Goal: Obtain resource: Download file/media

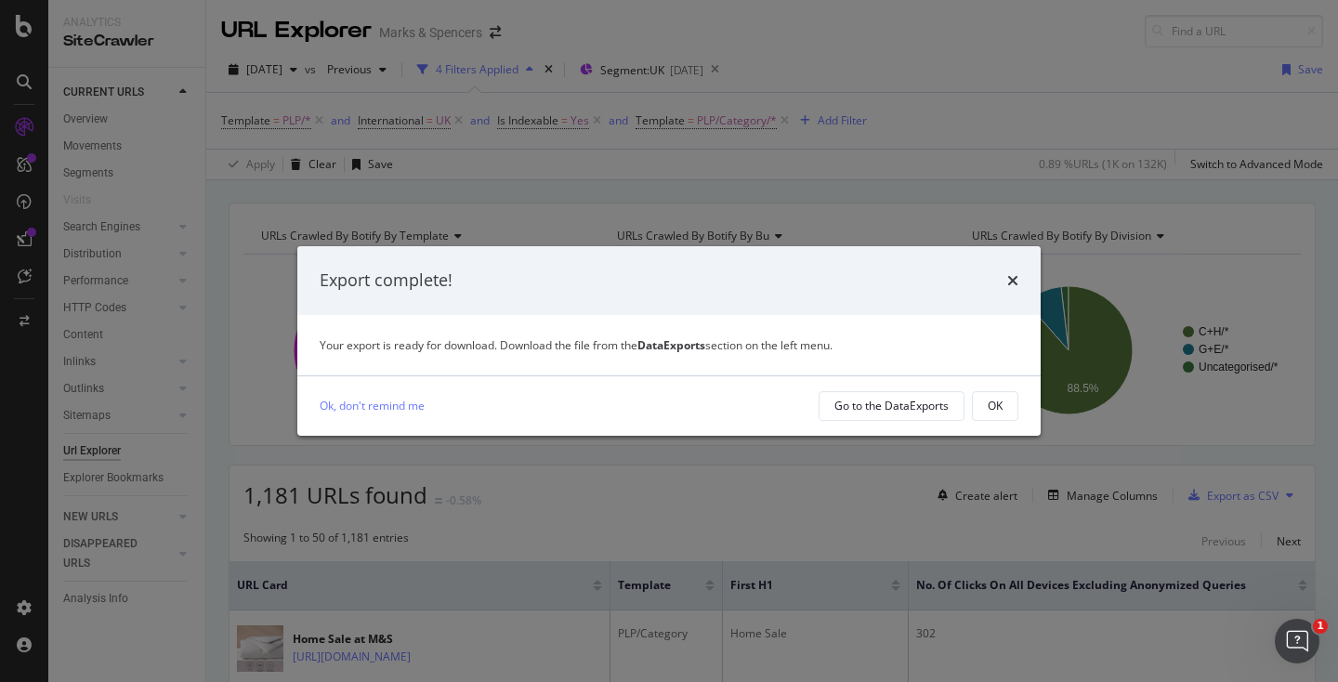
scroll to position [185, 0]
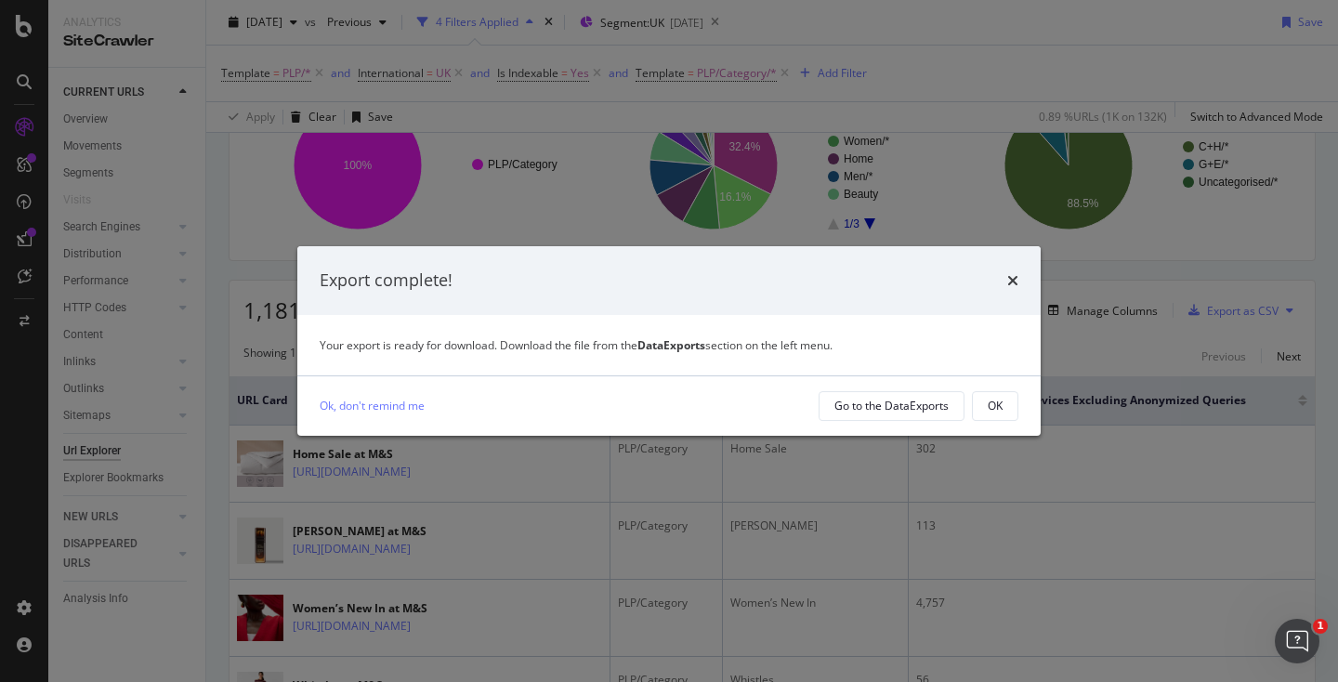
click at [1013, 288] on div "times" at bounding box center [1012, 281] width 11 height 24
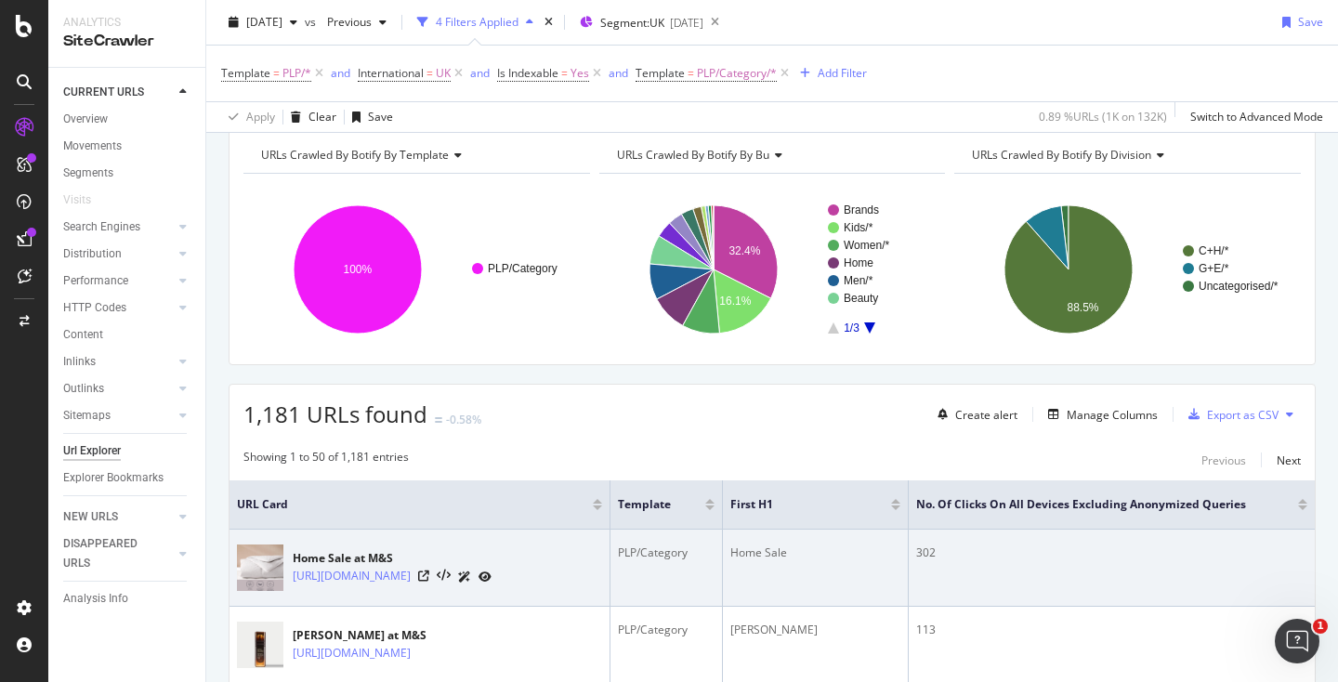
scroll to position [0, 0]
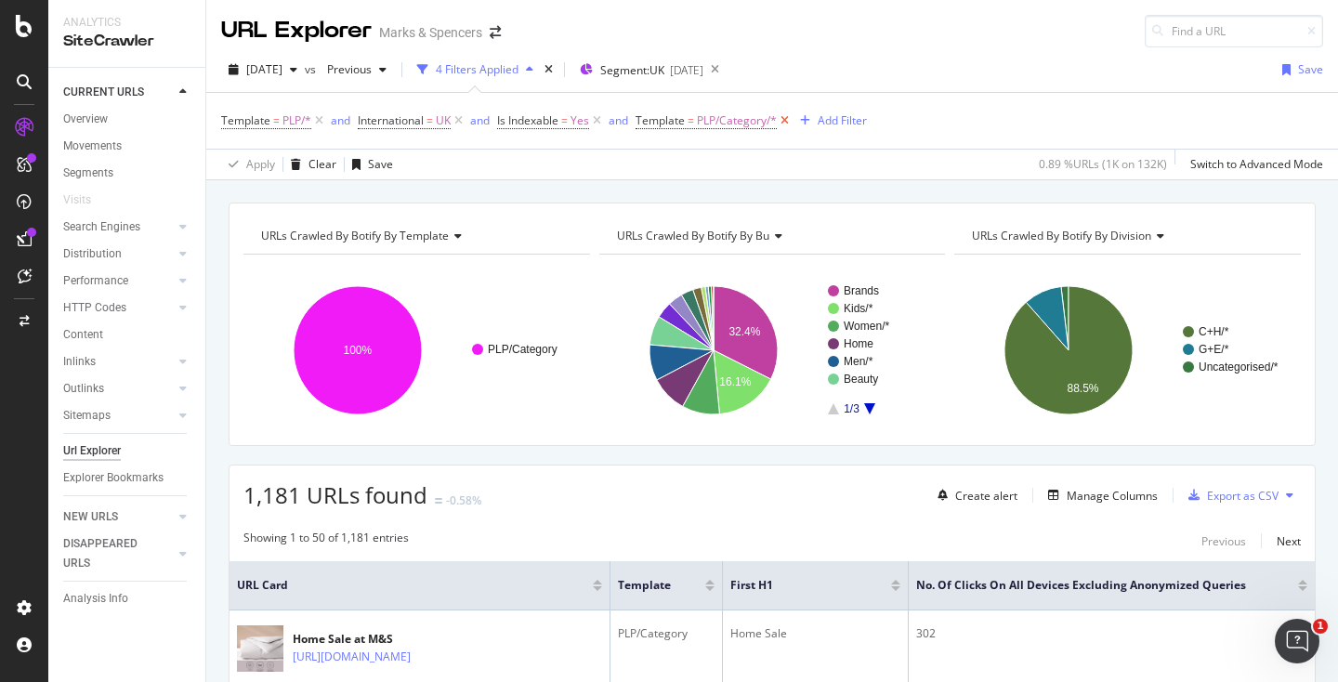
click at [788, 120] on icon at bounding box center [785, 121] width 16 height 19
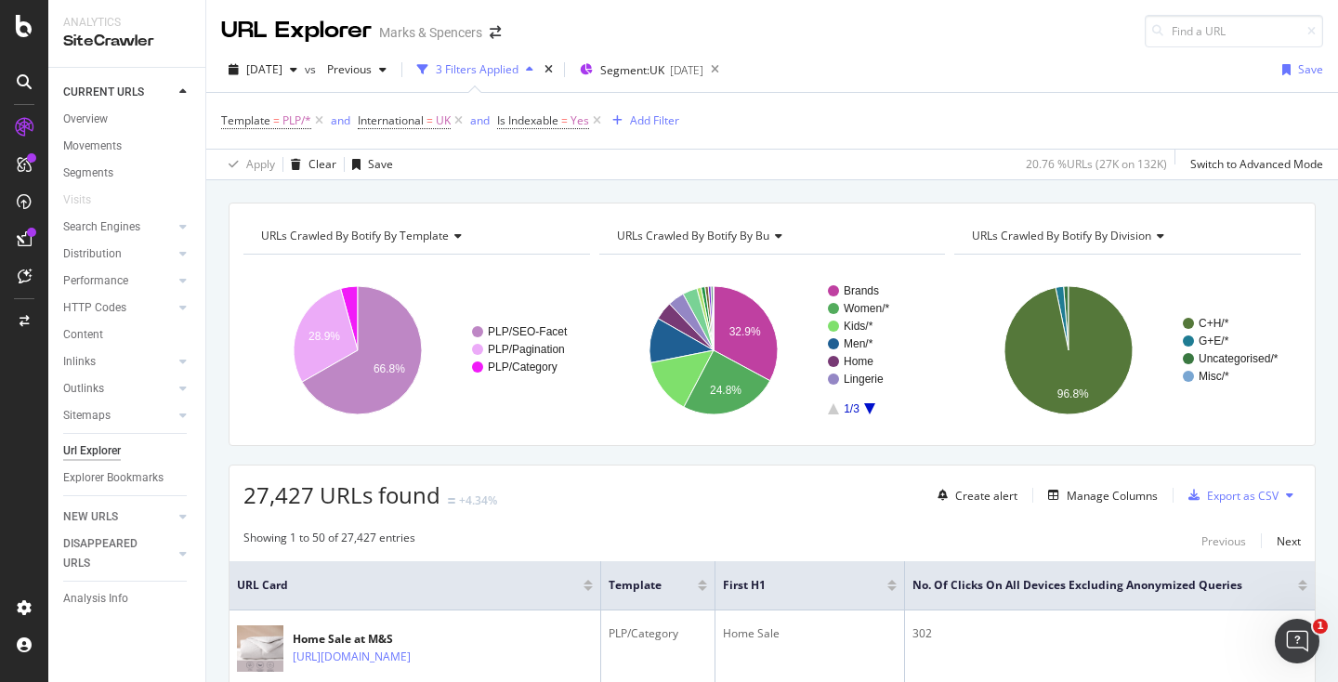
click at [24, 39] on div at bounding box center [24, 341] width 48 height 682
click at [23, 22] on icon at bounding box center [24, 26] width 17 height 22
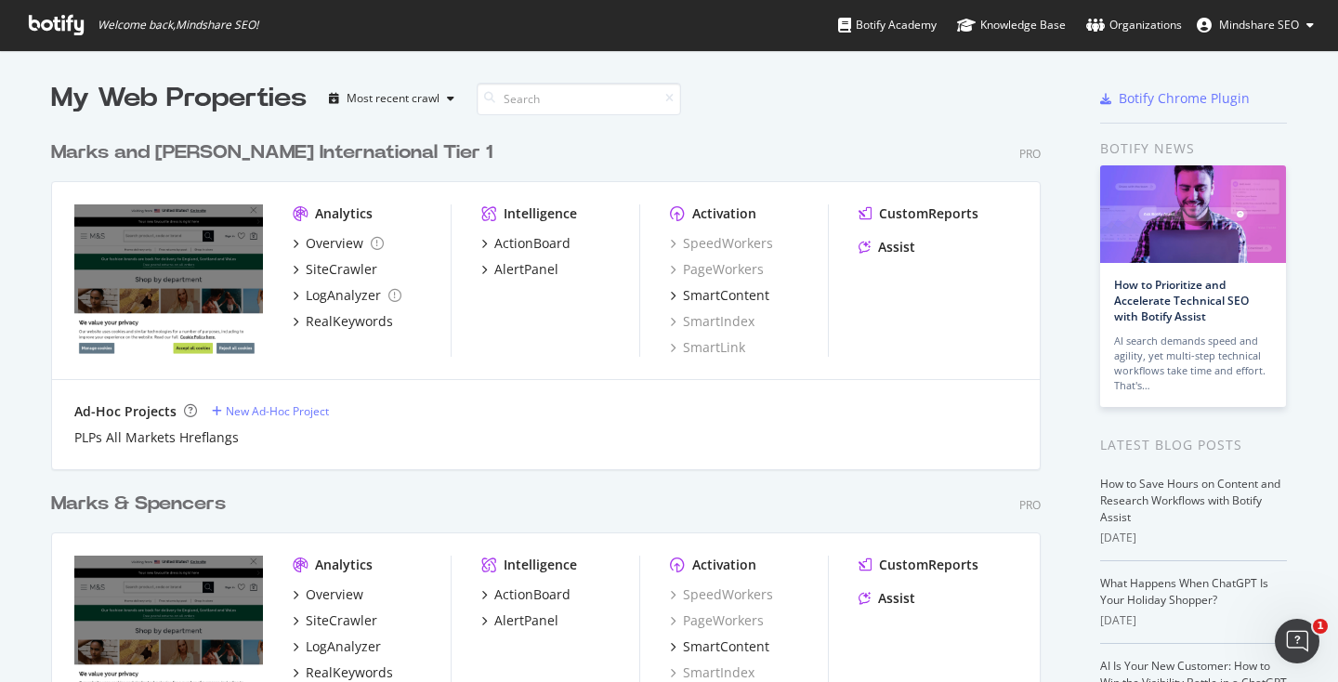
scroll to position [184, 0]
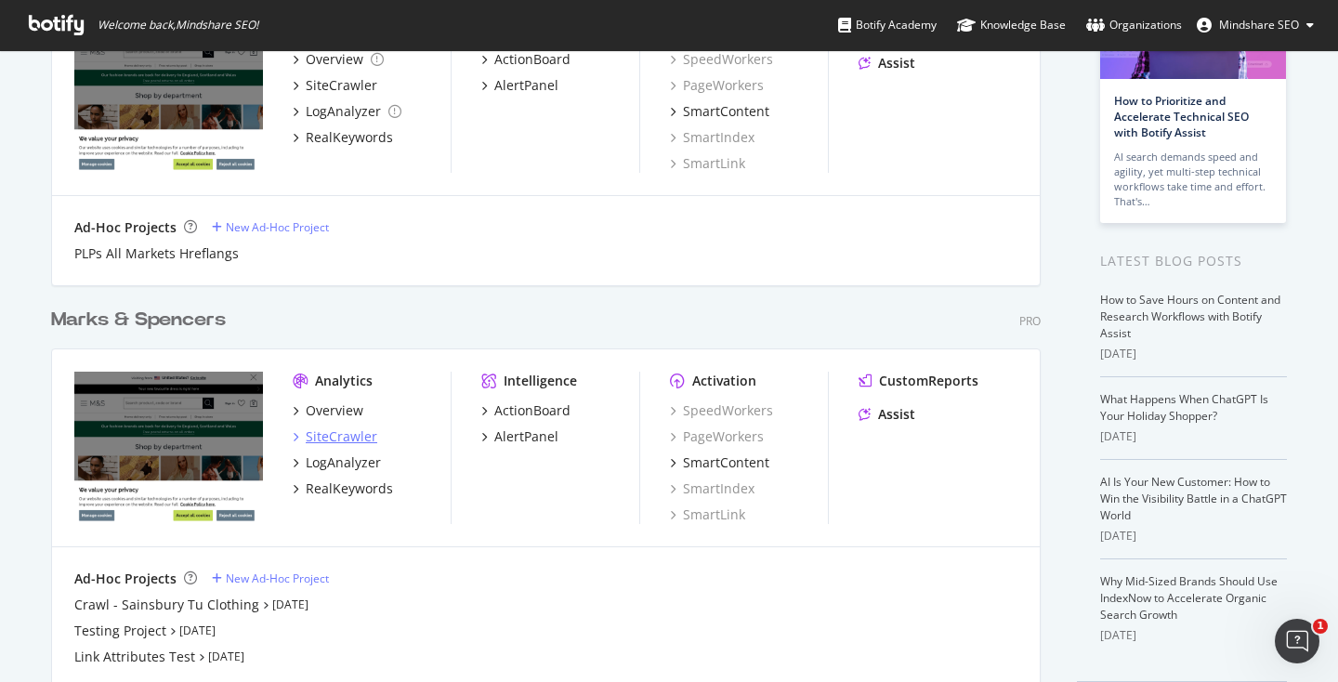
click at [336, 436] on div "SiteCrawler" at bounding box center [342, 437] width 72 height 19
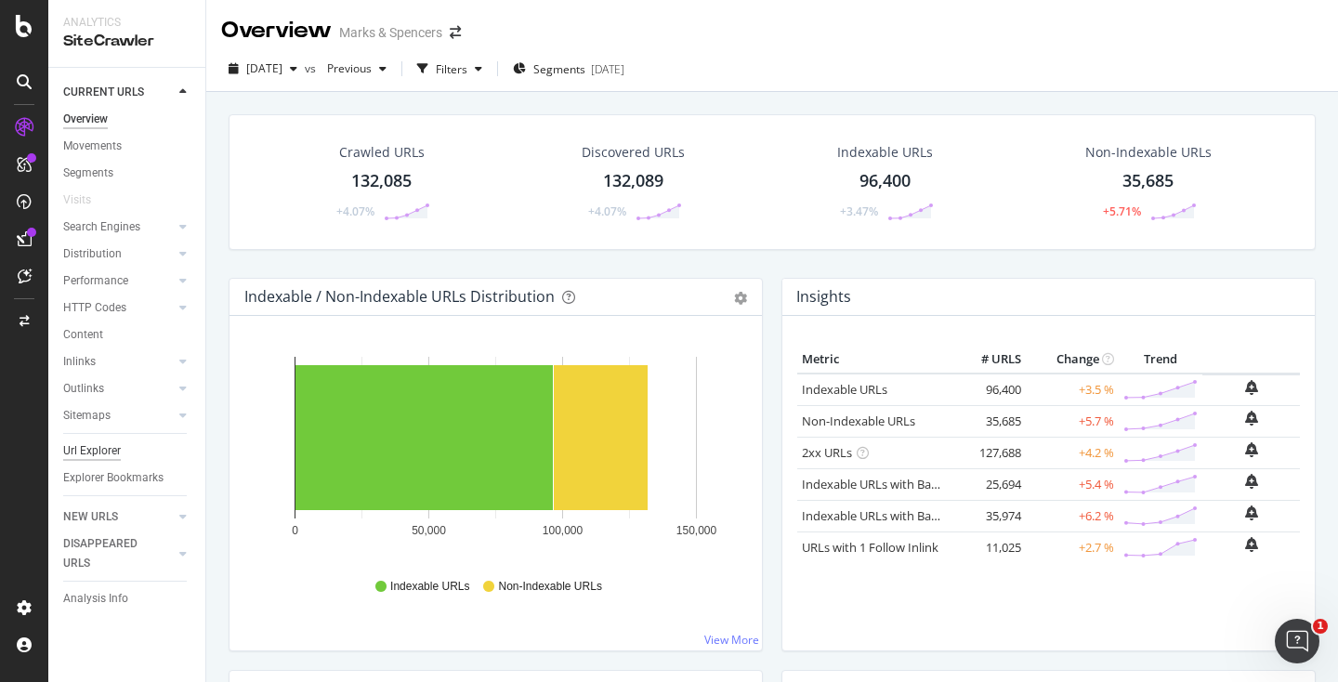
click at [105, 452] on div "Url Explorer" at bounding box center [92, 451] width 58 height 20
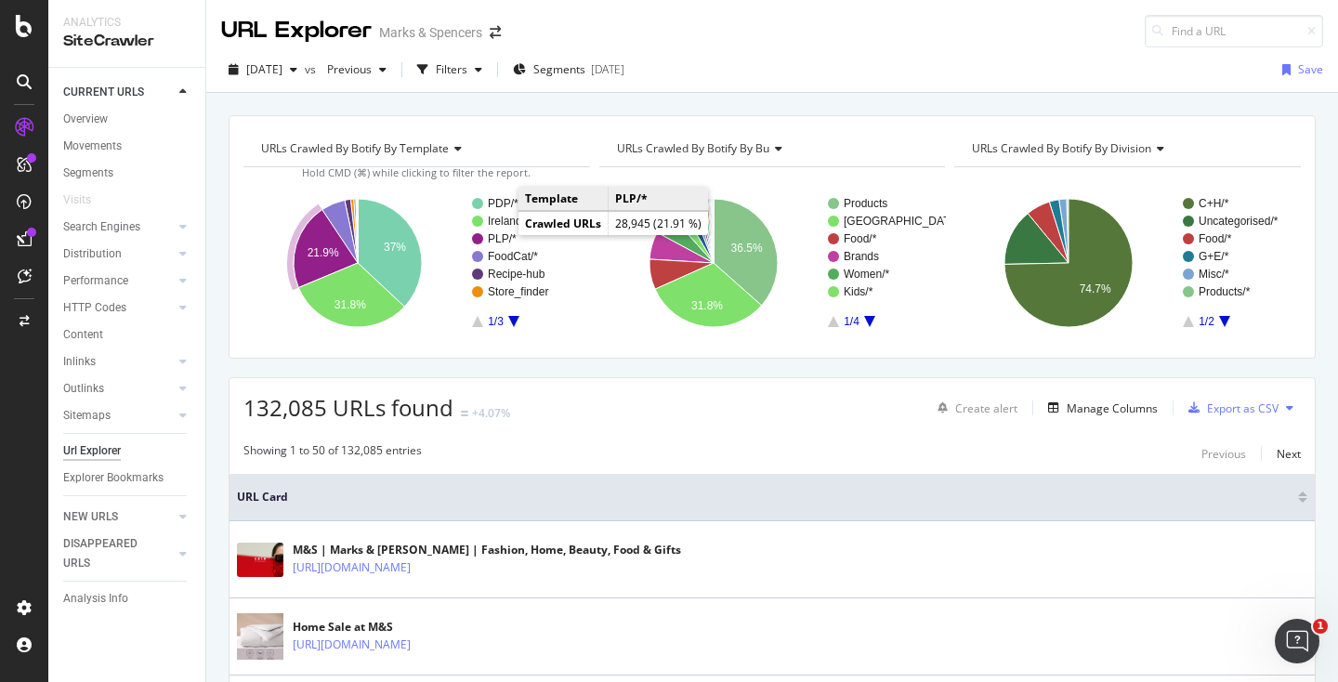
click at [499, 240] on text "PLP/*" at bounding box center [502, 238] width 29 height 13
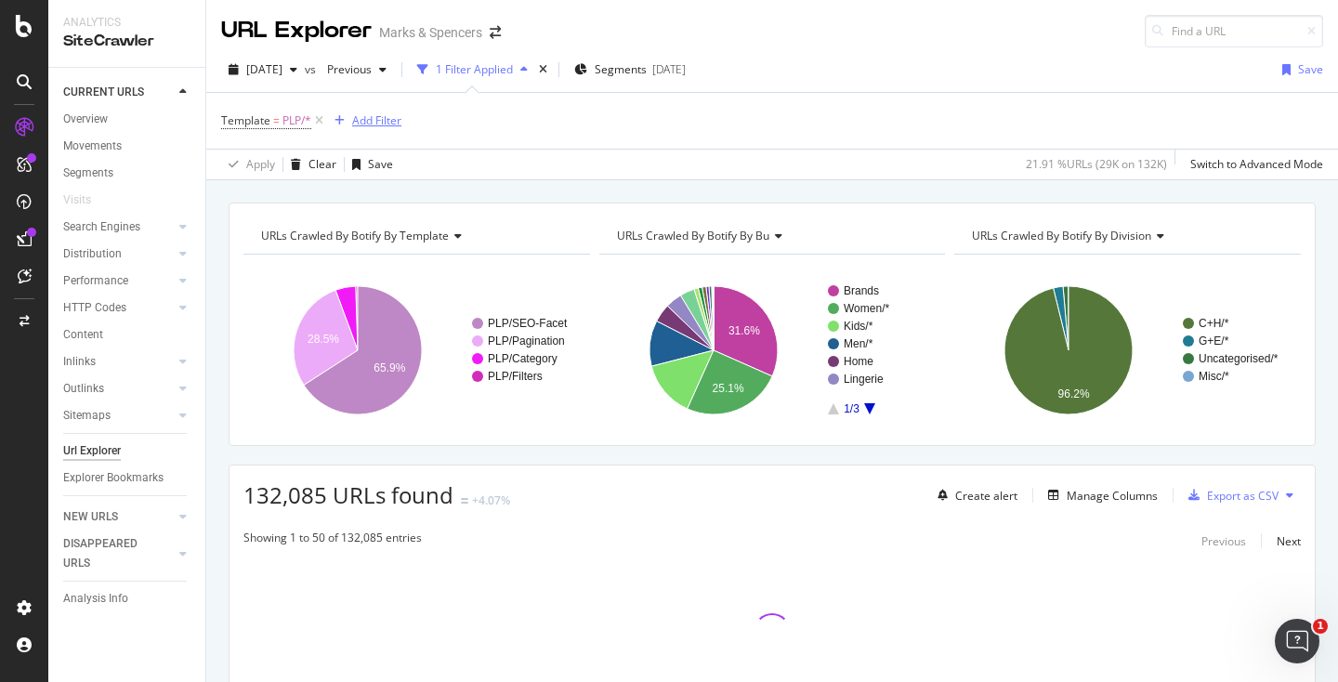
click at [361, 118] on div "Add Filter" at bounding box center [376, 120] width 49 height 16
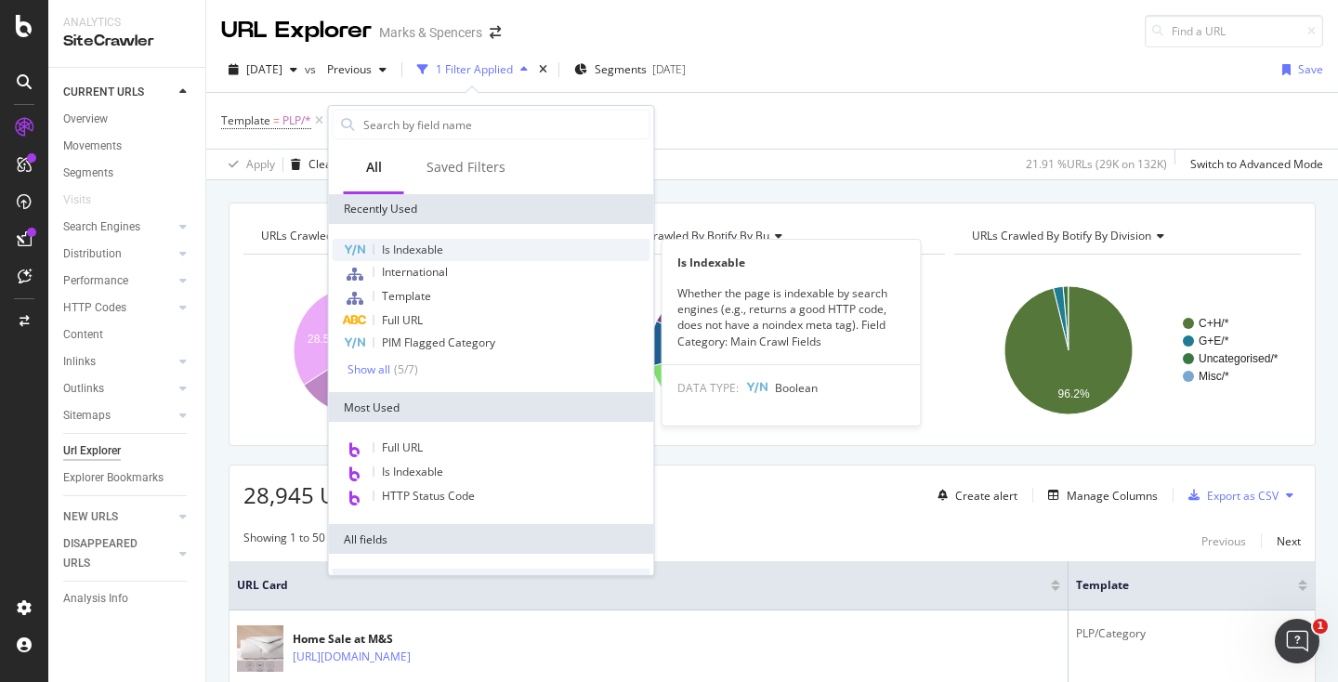
click at [486, 255] on div "Is Indexable" at bounding box center [492, 250] width 318 height 22
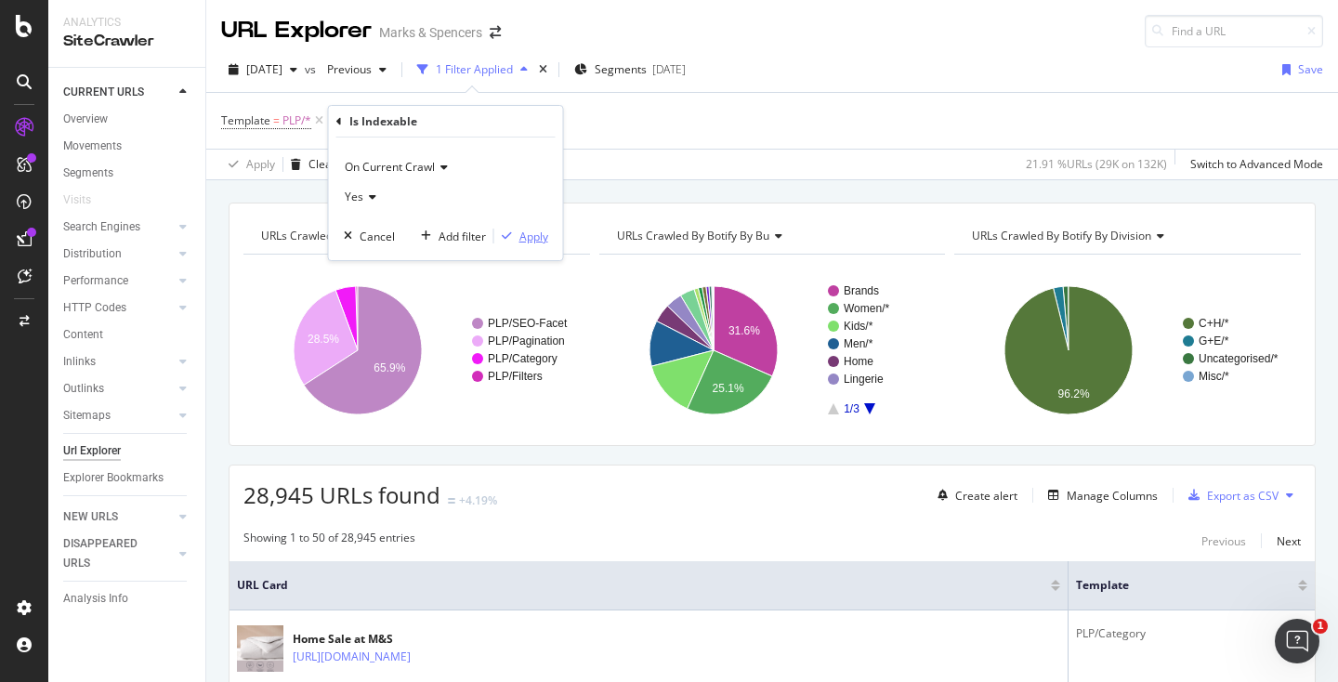
click at [525, 228] on div "Apply" at bounding box center [521, 236] width 54 height 17
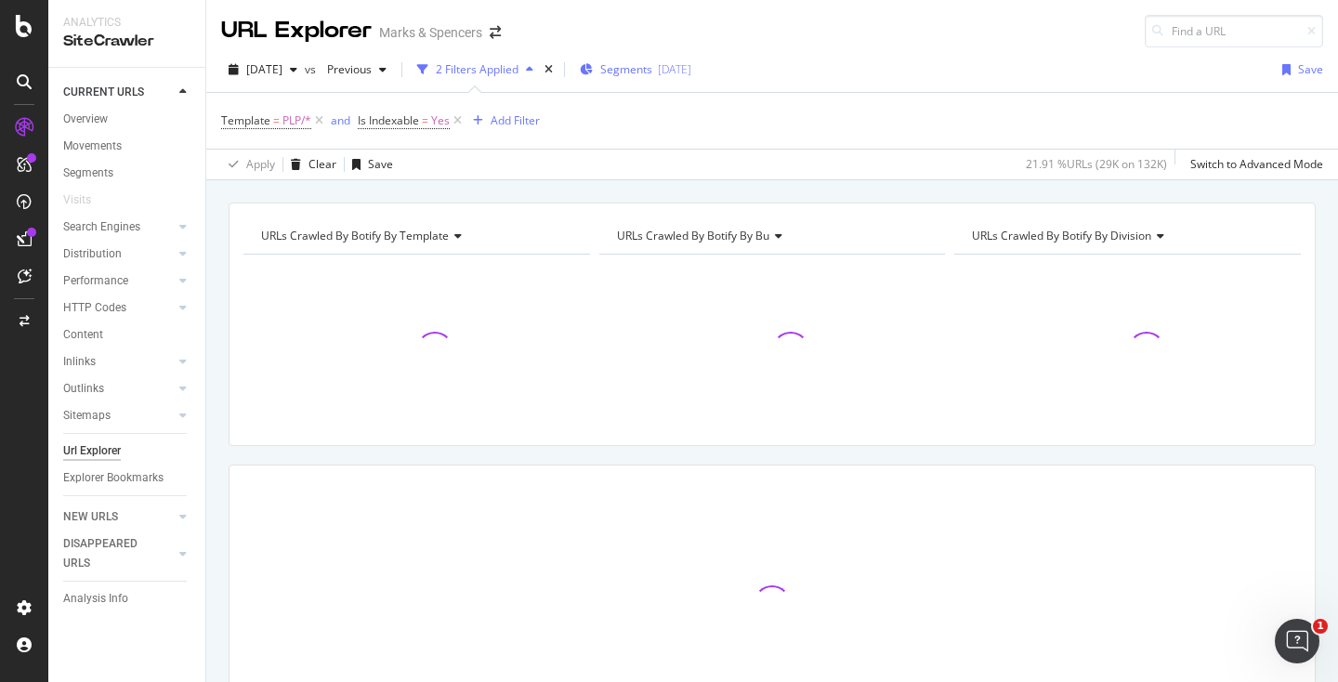
click at [691, 61] on div "[DATE]" at bounding box center [674, 69] width 33 height 16
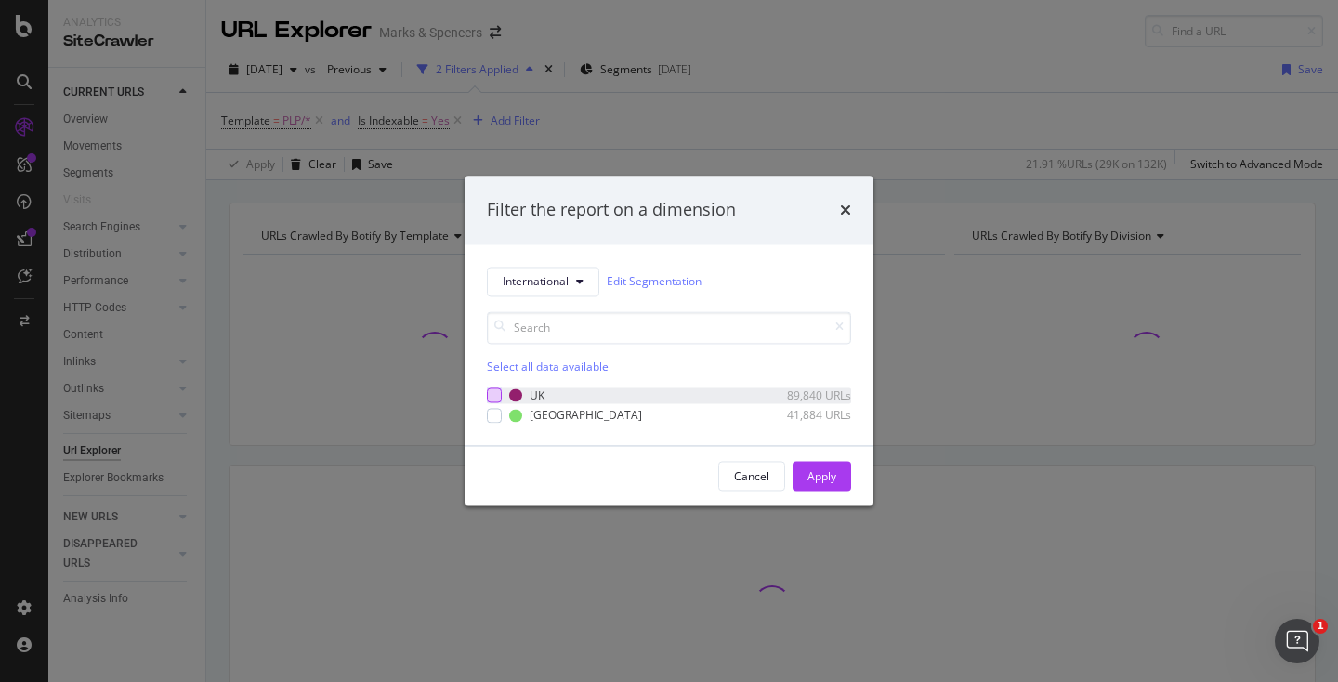
click at [496, 400] on div "modal" at bounding box center [494, 395] width 15 height 15
click at [819, 471] on div "Apply" at bounding box center [822, 476] width 29 height 16
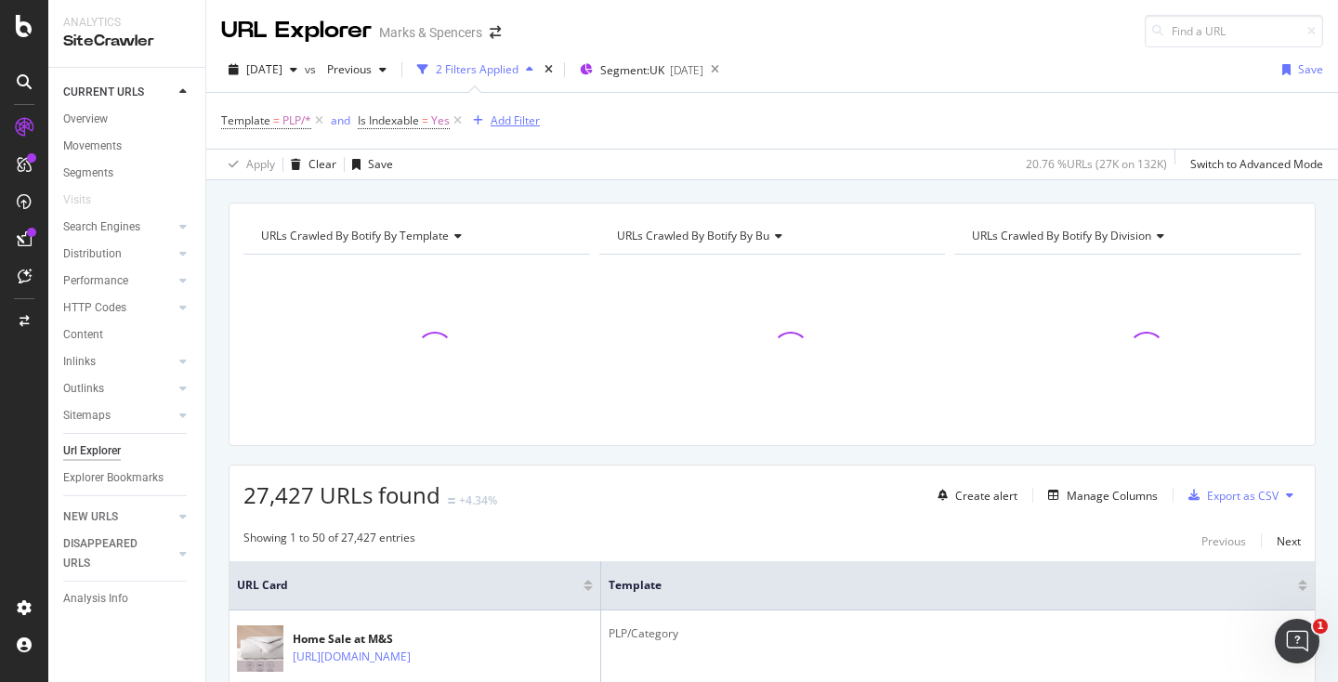
click at [505, 126] on div "Add Filter" at bounding box center [515, 120] width 49 height 16
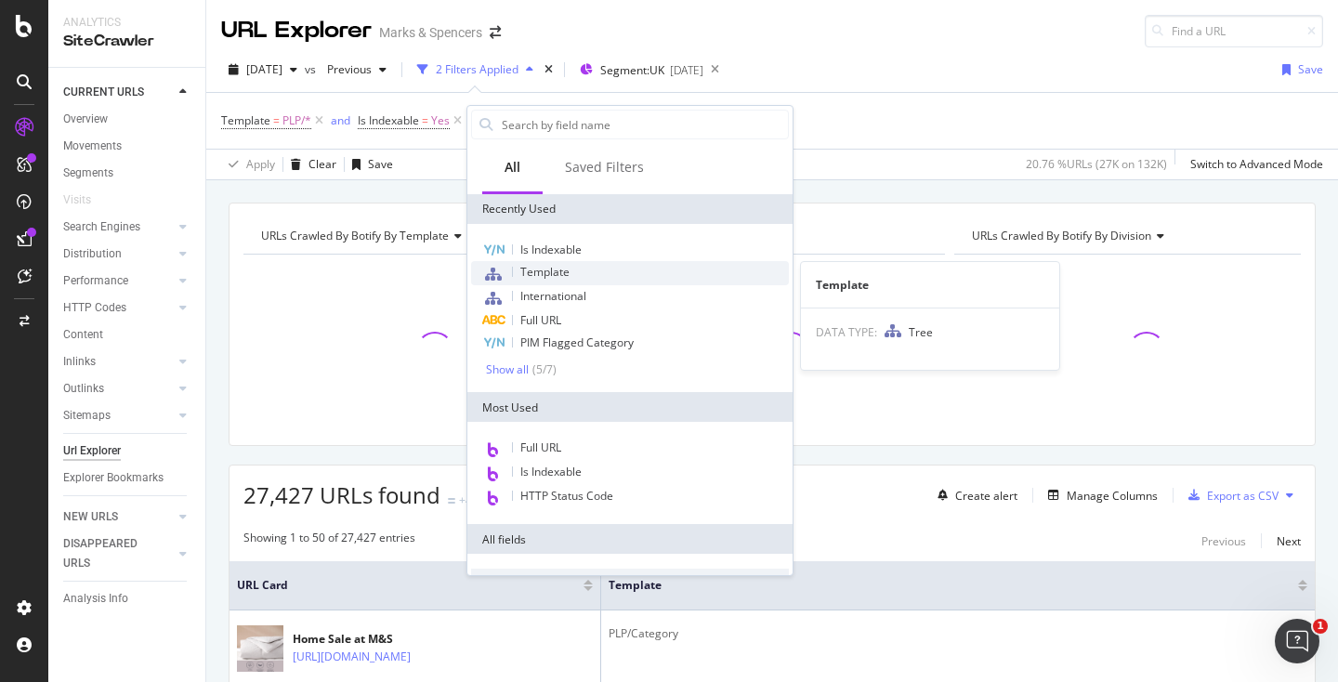
click at [546, 275] on span "Template" at bounding box center [544, 272] width 49 height 16
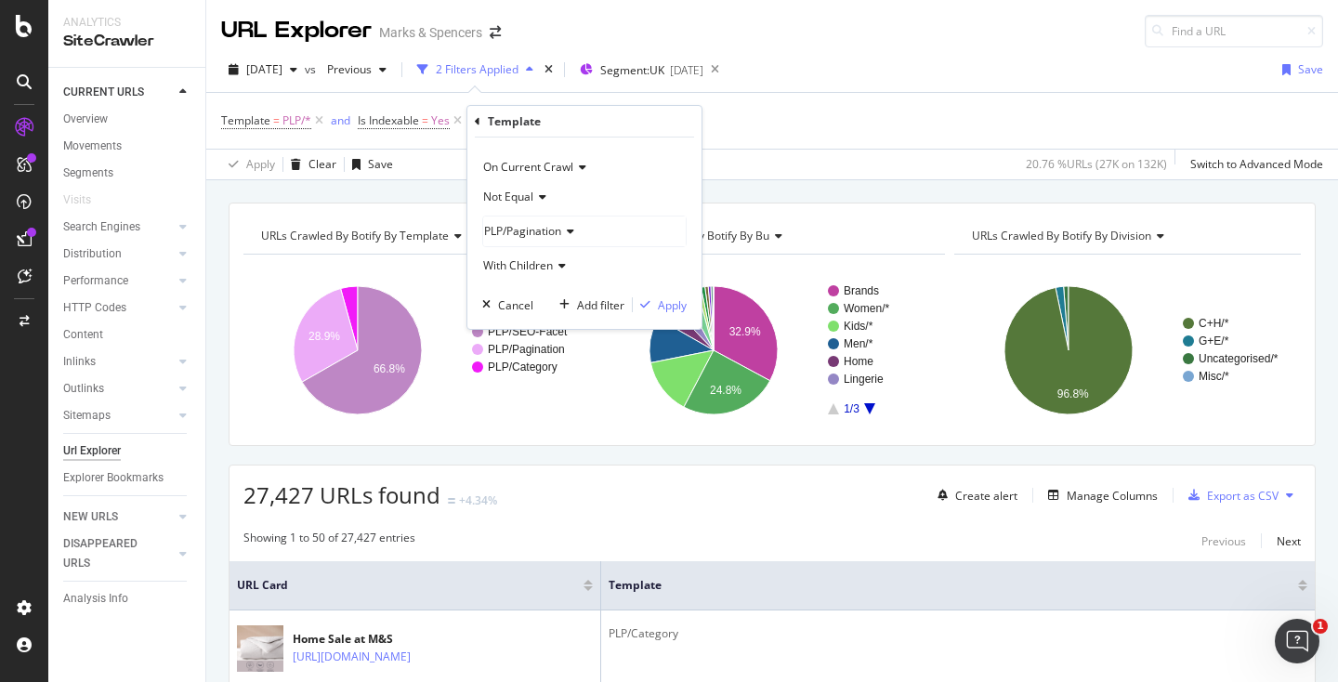
click at [540, 224] on span "PLP/Pagination" at bounding box center [522, 231] width 77 height 16
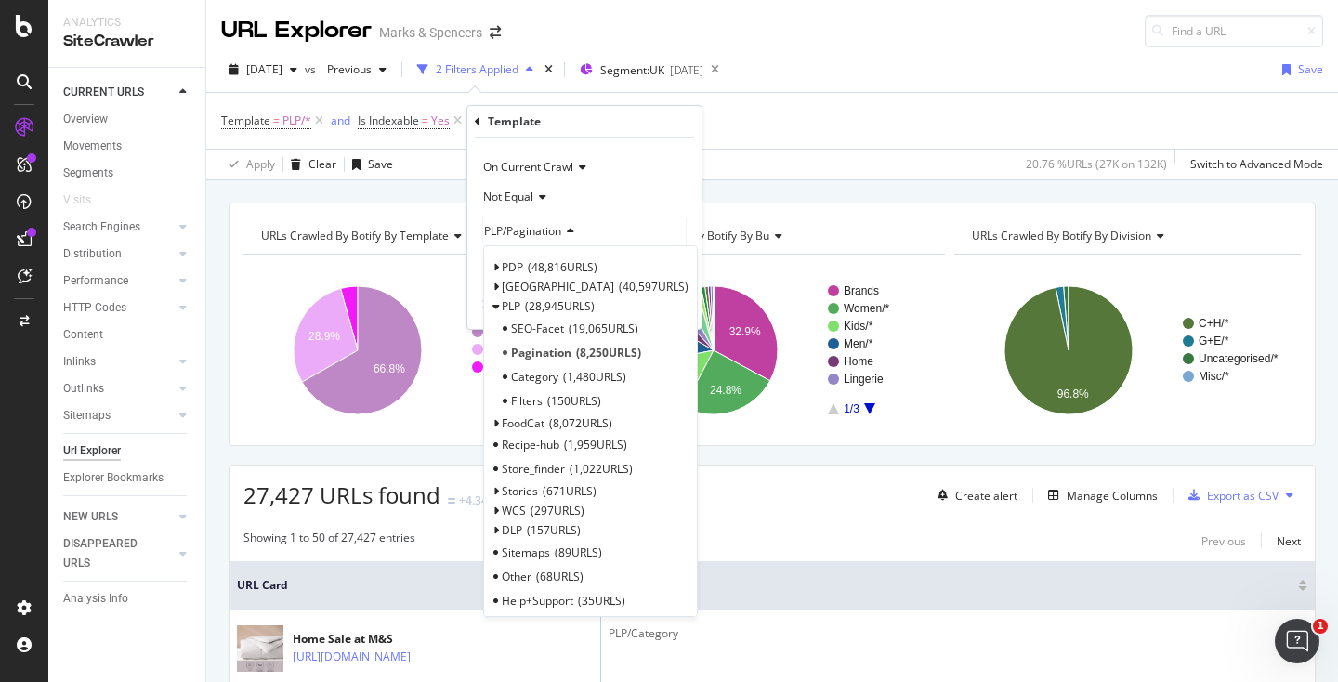
click at [540, 224] on span "PLP/Pagination" at bounding box center [522, 231] width 77 height 16
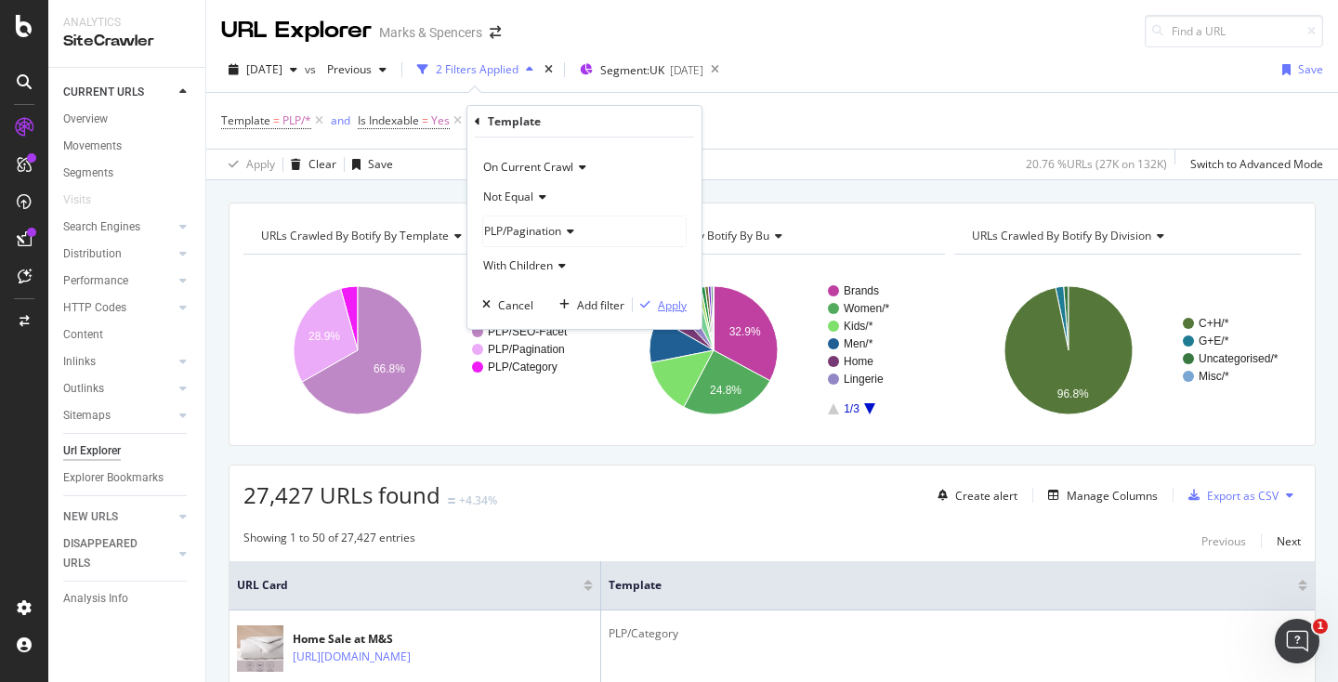
click at [679, 312] on div "Apply" at bounding box center [672, 305] width 29 height 16
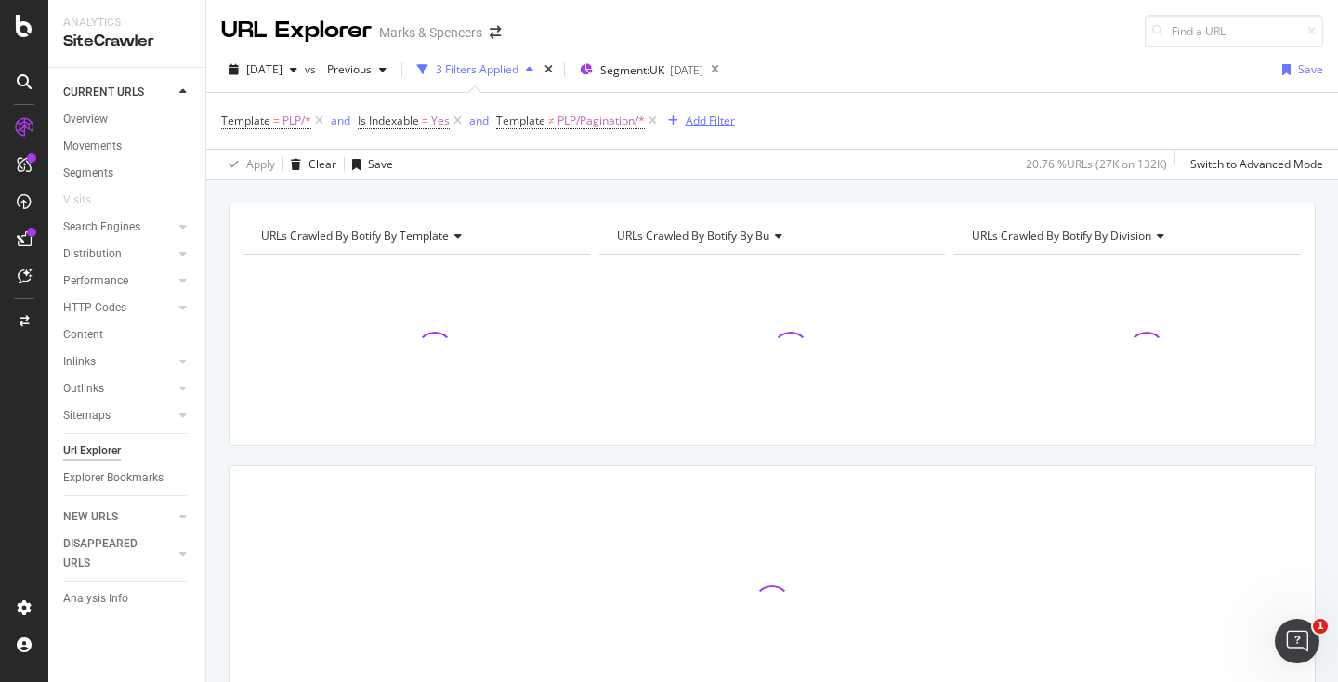
click at [720, 114] on div "Add Filter" at bounding box center [710, 120] width 49 height 16
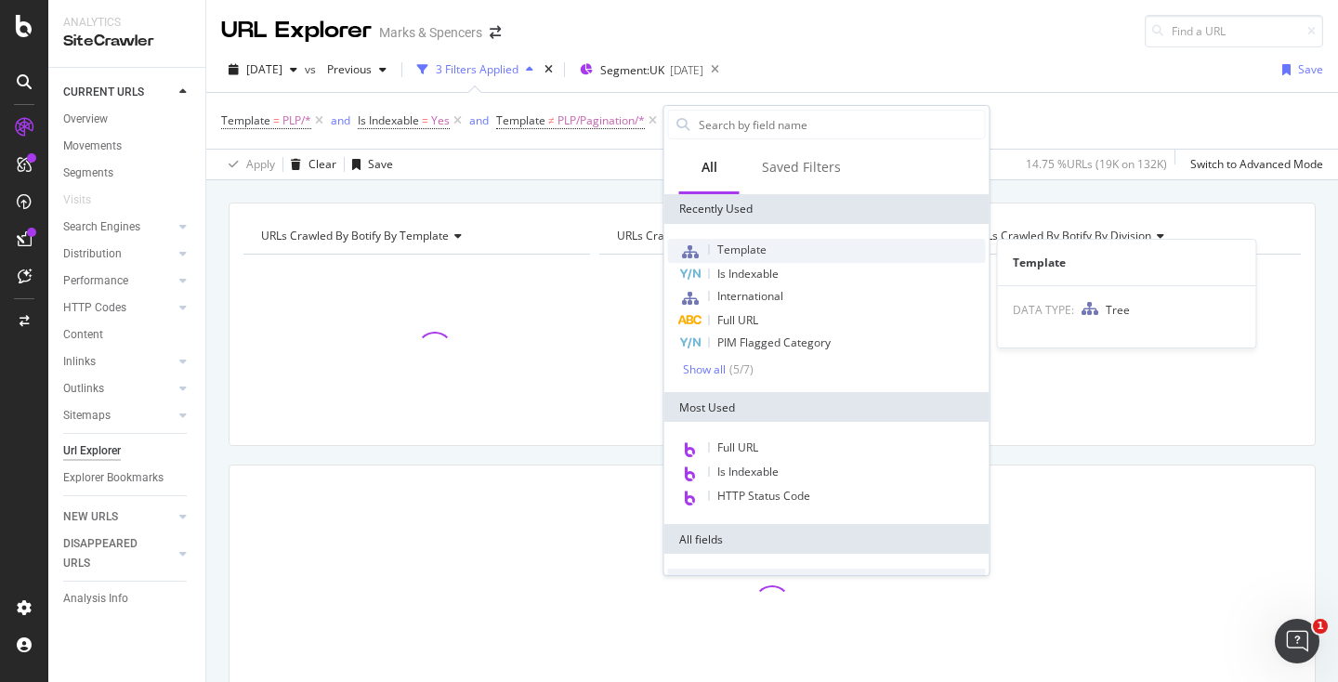
click at [753, 257] on span "Template" at bounding box center [742, 250] width 49 height 16
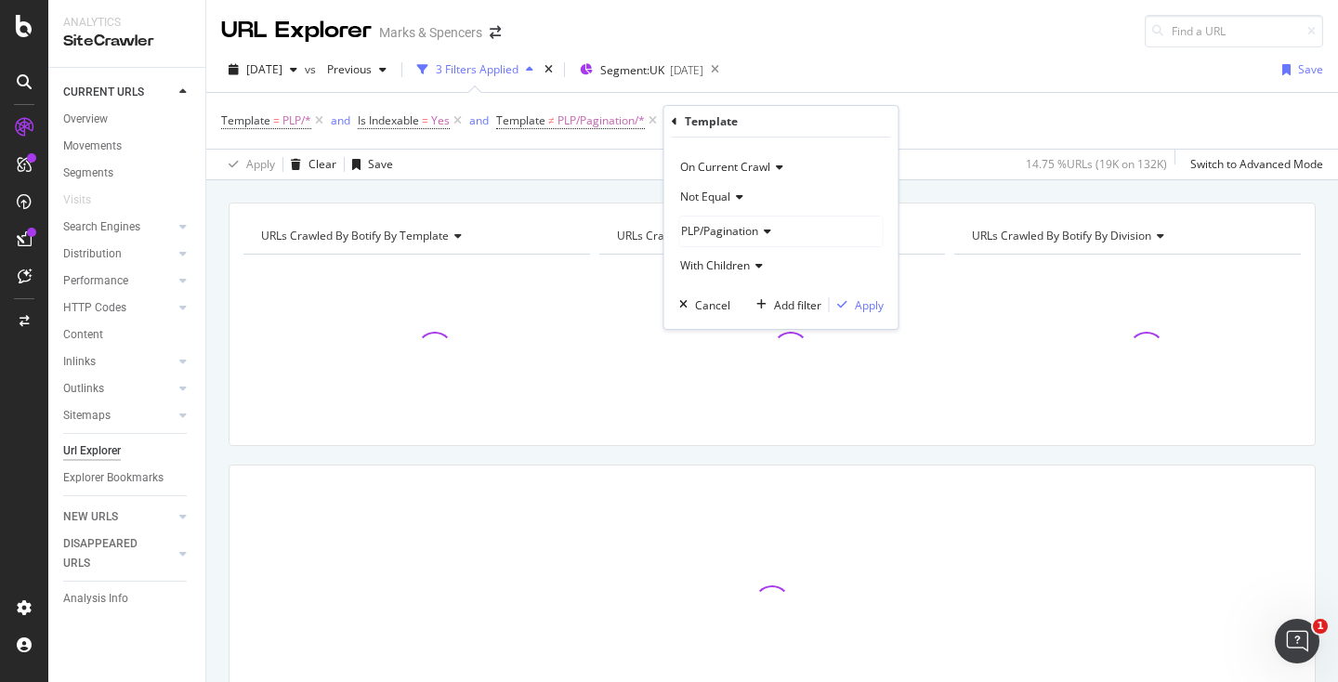
click at [744, 224] on span "PLP/Pagination" at bounding box center [719, 231] width 77 height 16
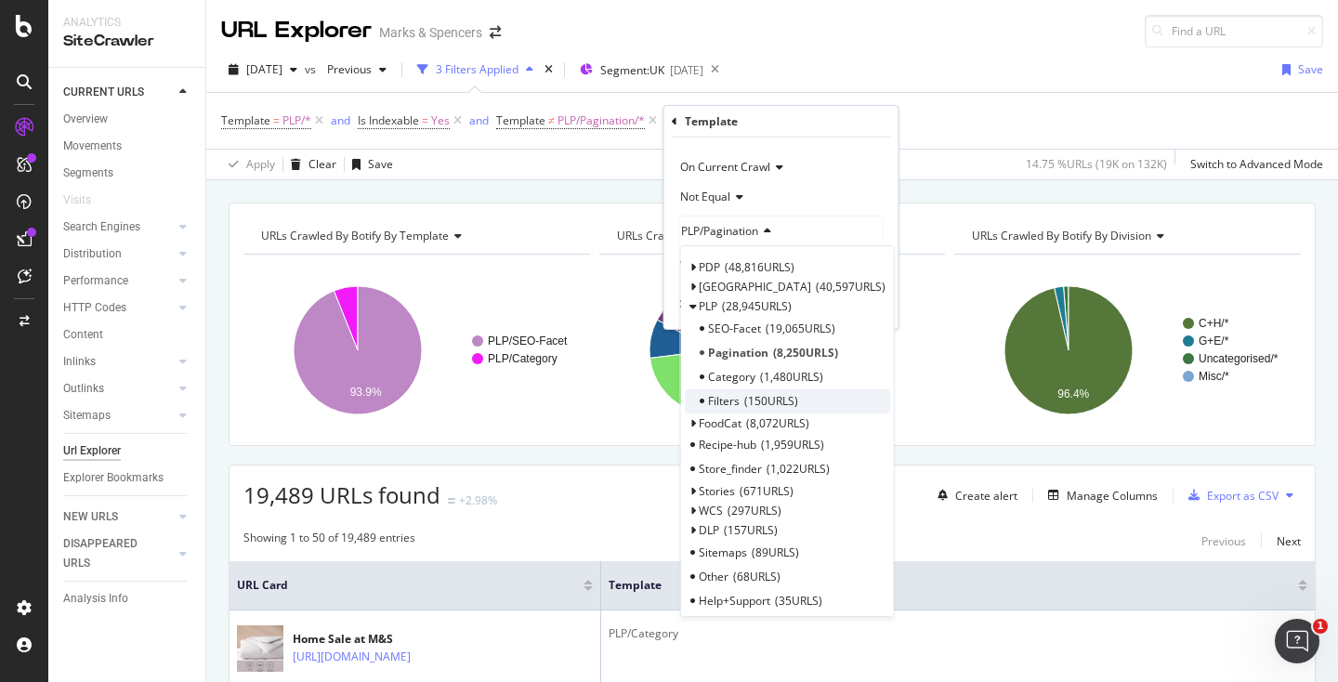
click at [752, 393] on span "150 URLS" at bounding box center [771, 401] width 54 height 16
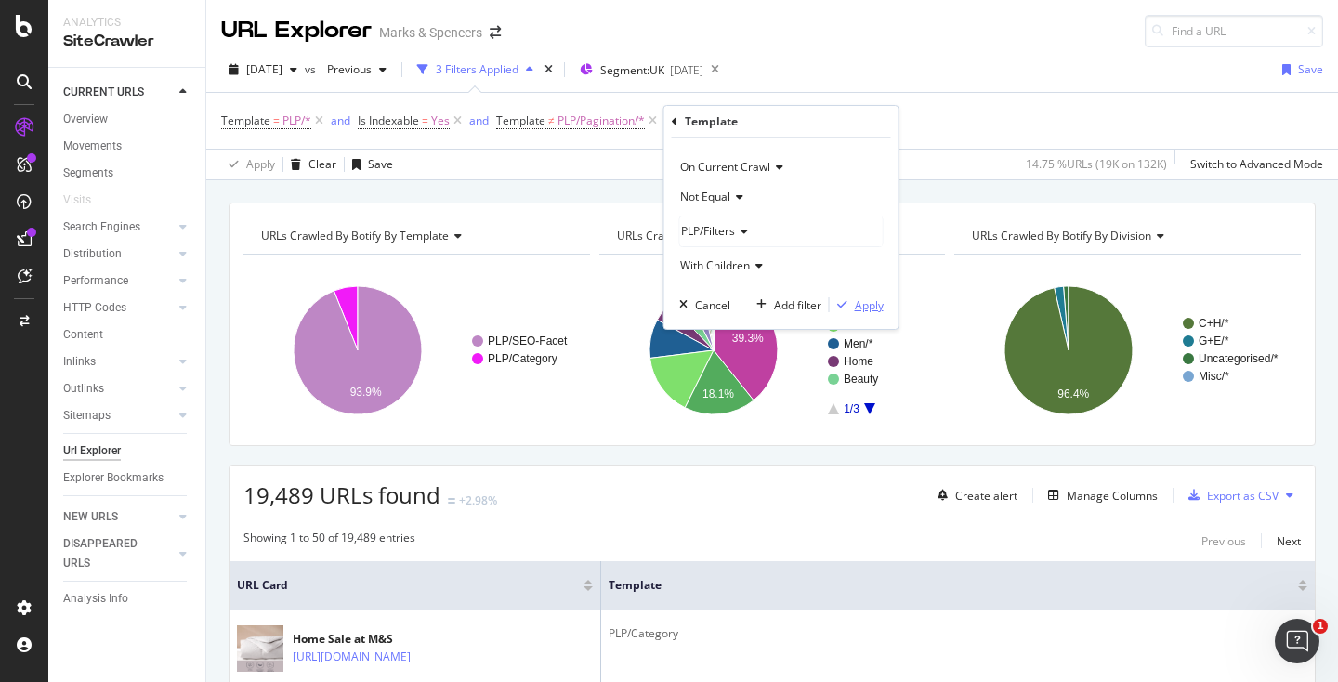
click at [865, 297] on div "Apply" at bounding box center [869, 305] width 29 height 16
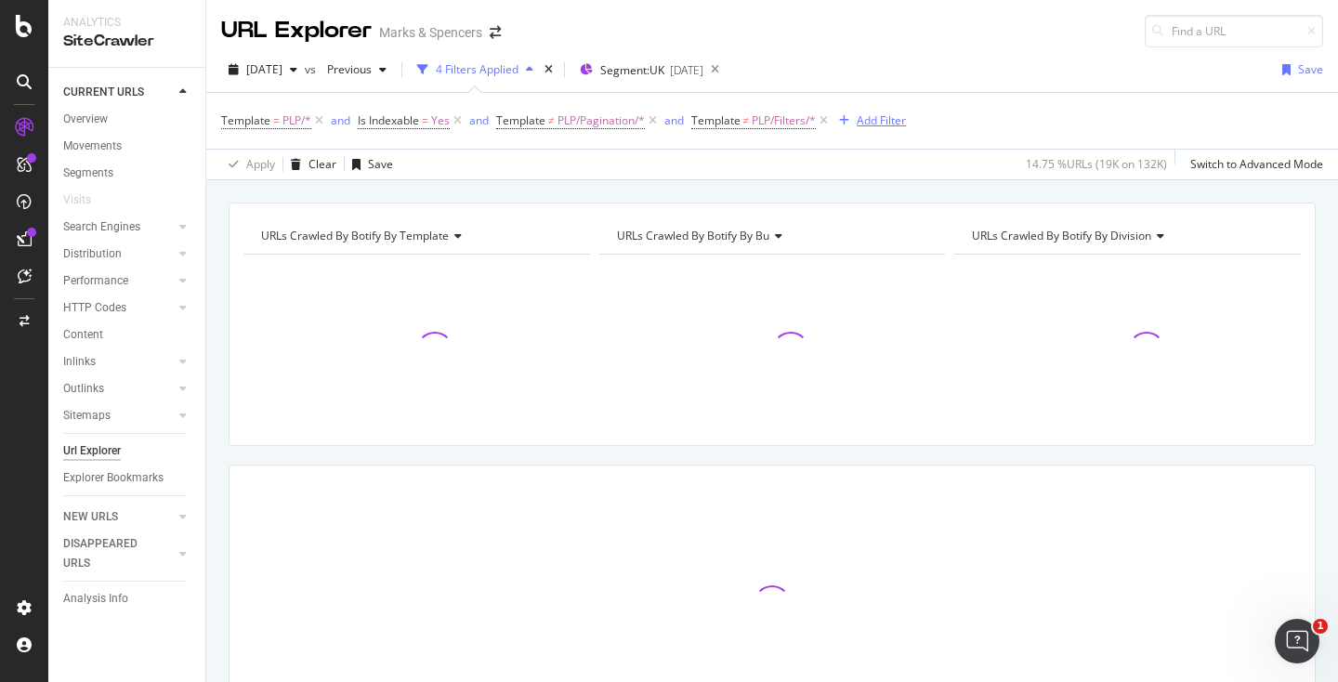
click at [889, 127] on div "Add Filter" at bounding box center [881, 120] width 49 height 16
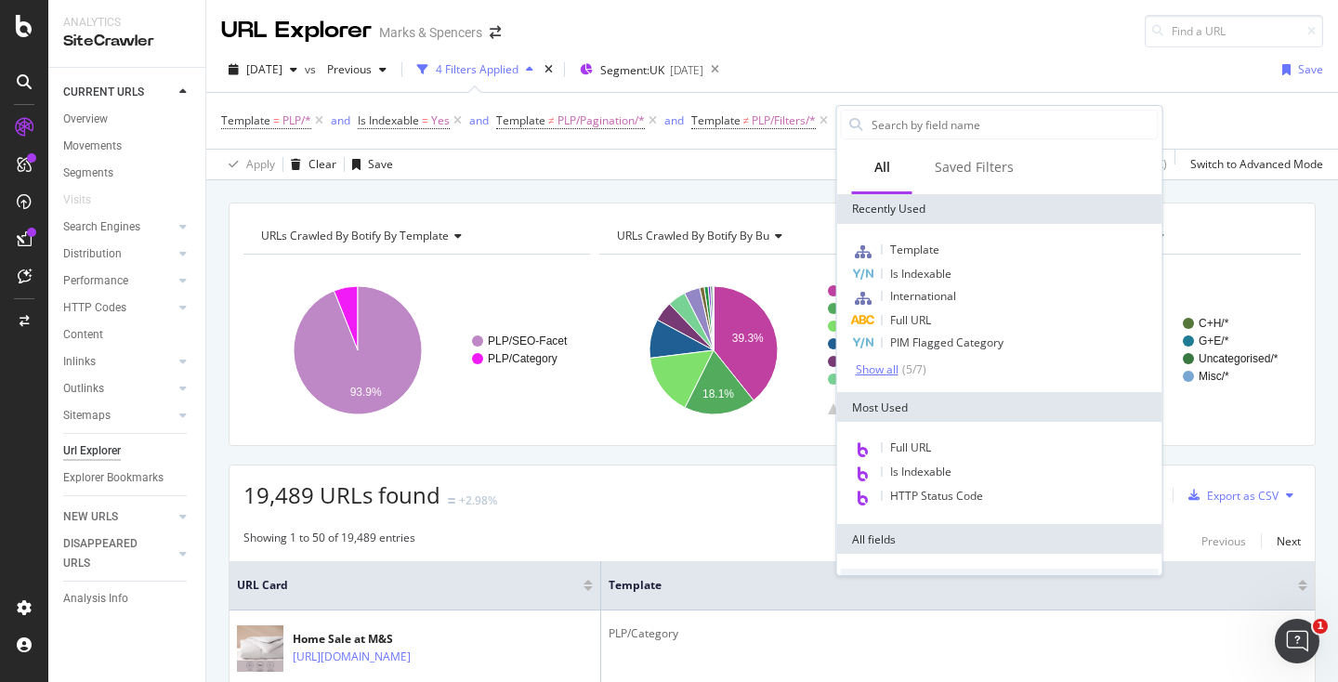
click at [878, 376] on div "Show all" at bounding box center [877, 369] width 43 height 13
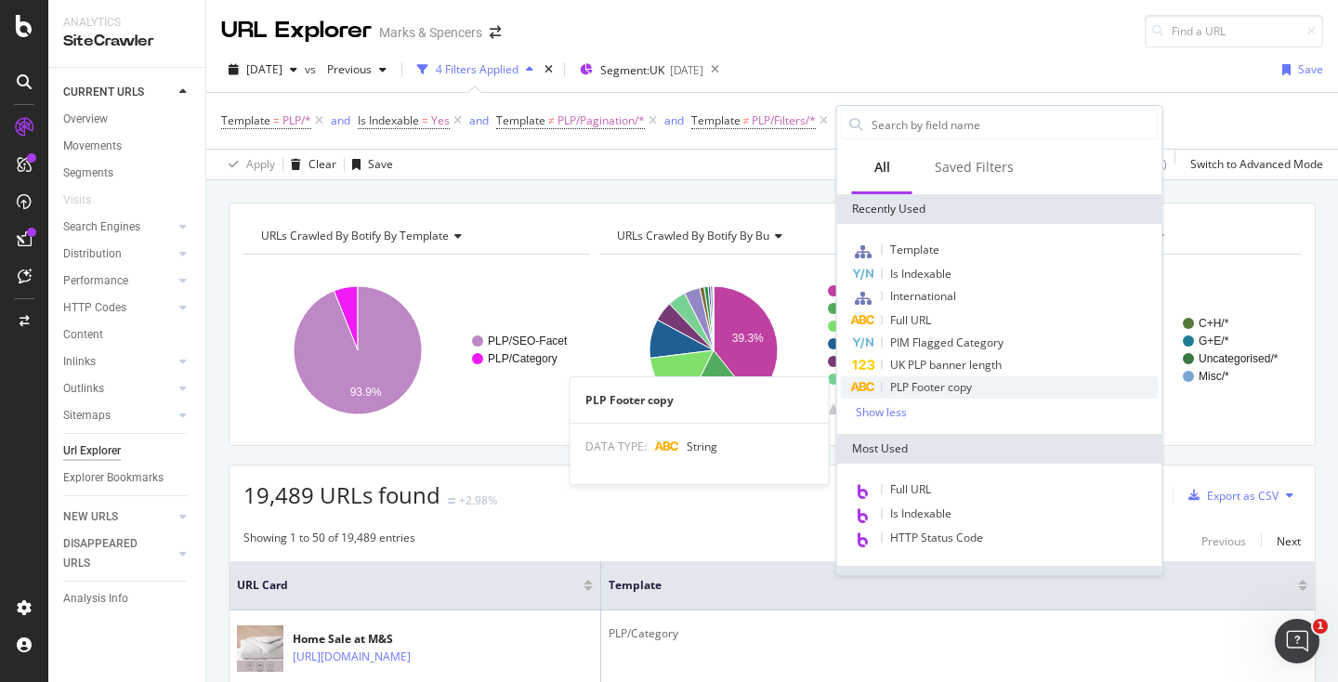
click at [927, 381] on span "PLP Footer copy" at bounding box center [931, 387] width 82 height 16
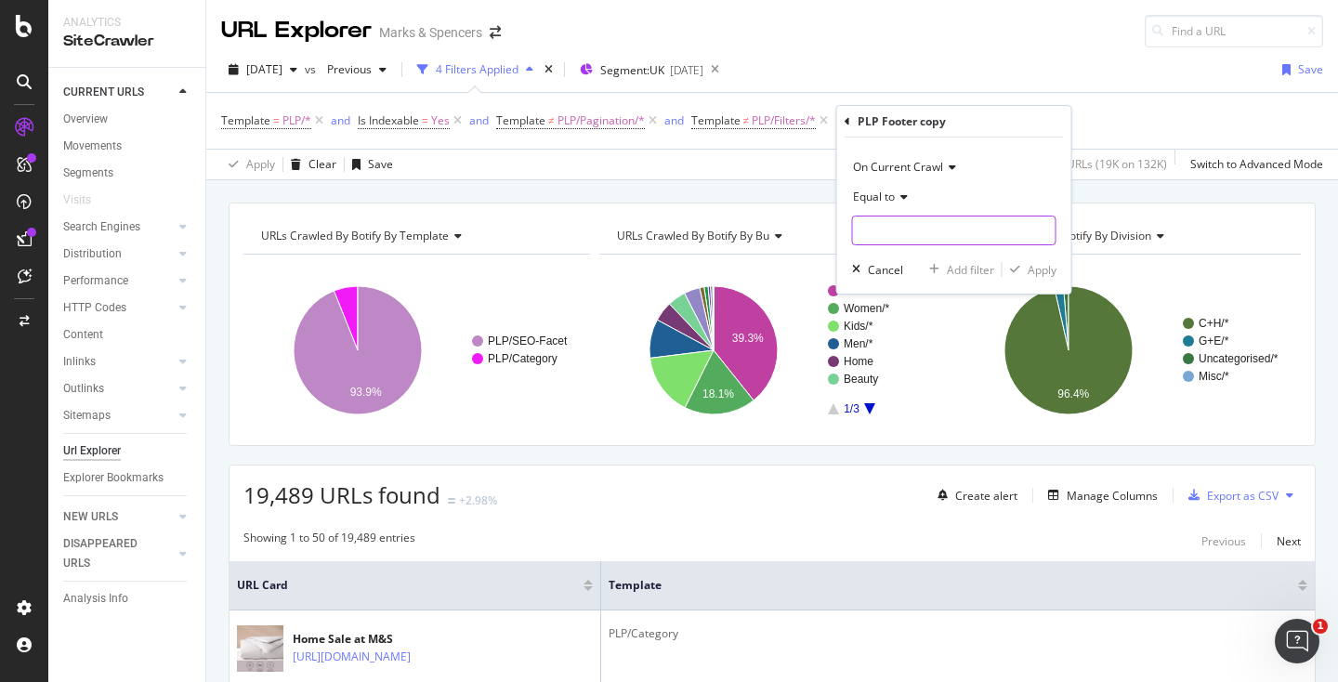
click at [906, 244] on input "text" at bounding box center [954, 231] width 203 height 30
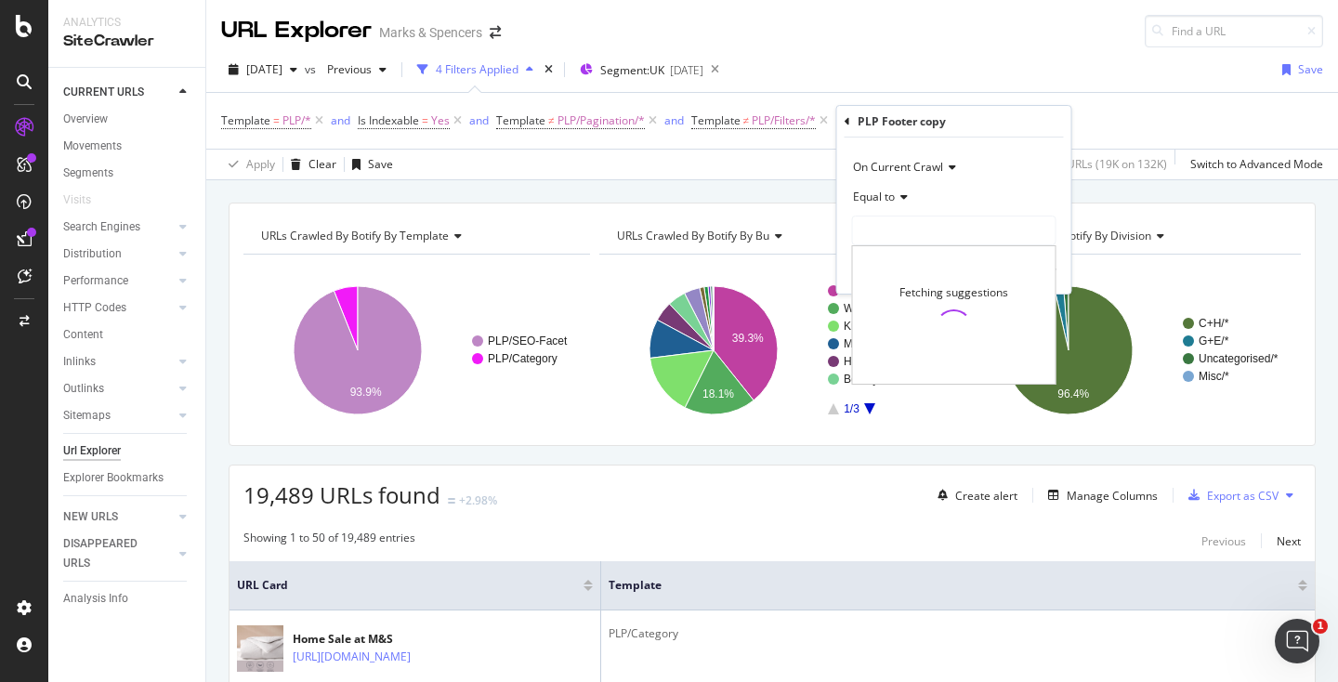
click at [901, 193] on icon at bounding box center [901, 196] width 13 height 11
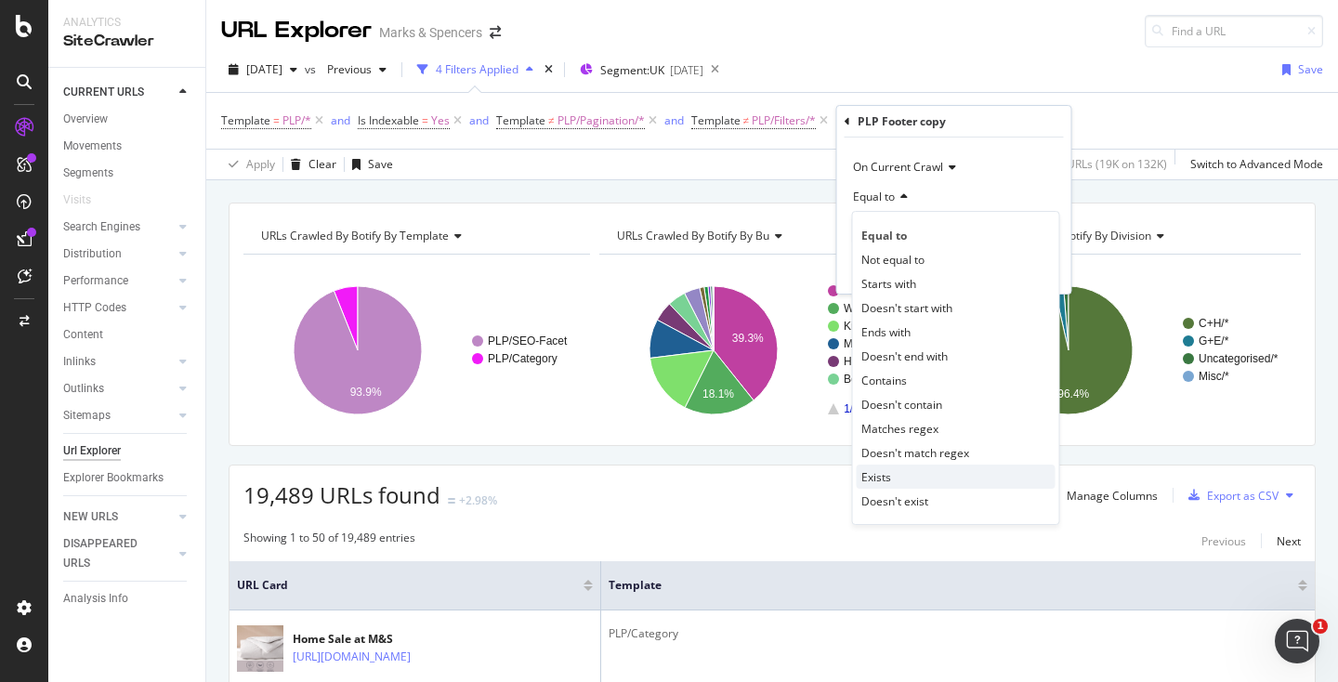
click at [899, 471] on div "Exists" at bounding box center [956, 477] width 199 height 24
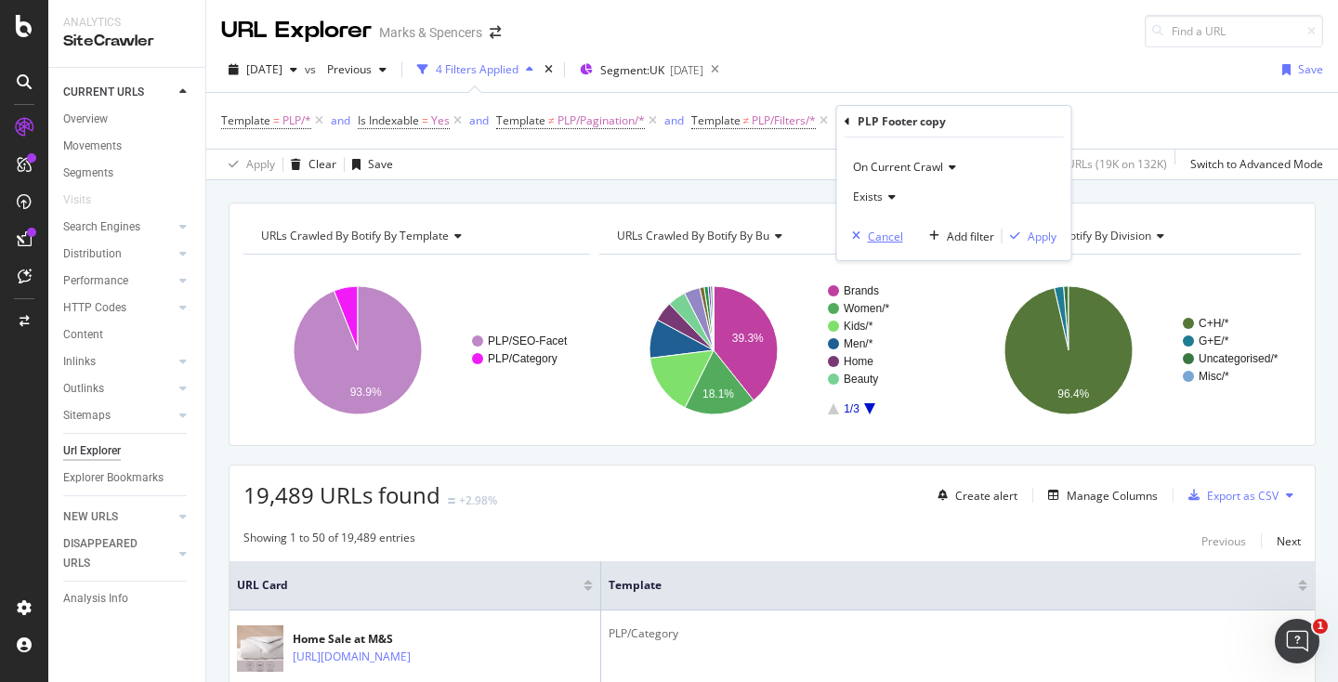
click at [857, 242] on icon "button" at bounding box center [856, 235] width 8 height 11
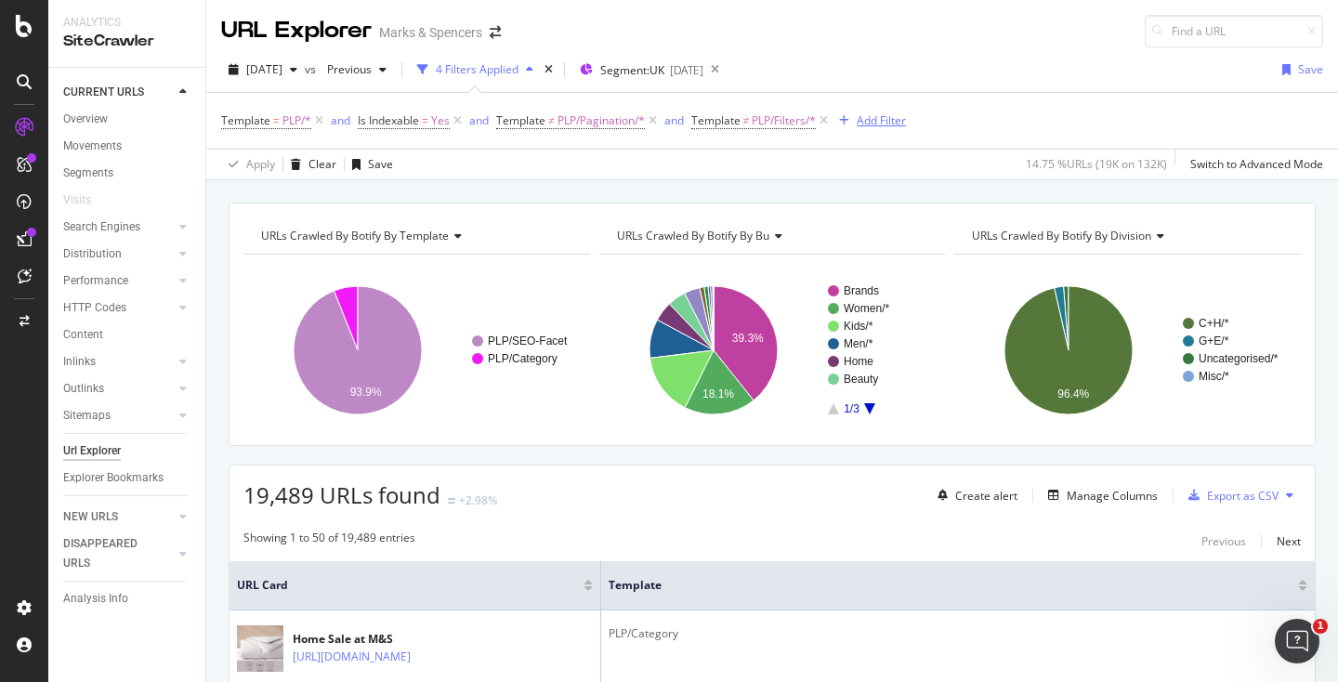
click at [904, 128] on div "Add Filter" at bounding box center [869, 121] width 74 height 20
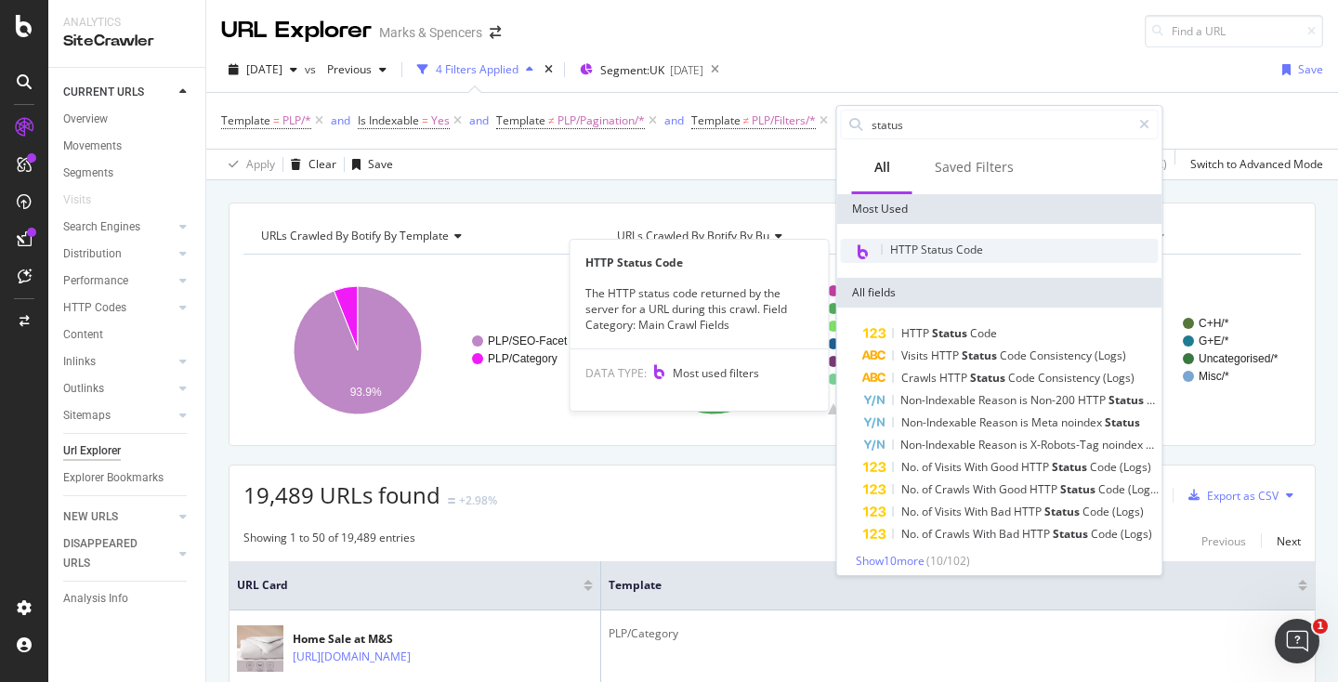
type input "status"
click at [954, 257] on span "HTTP Status Code" at bounding box center [936, 250] width 93 height 16
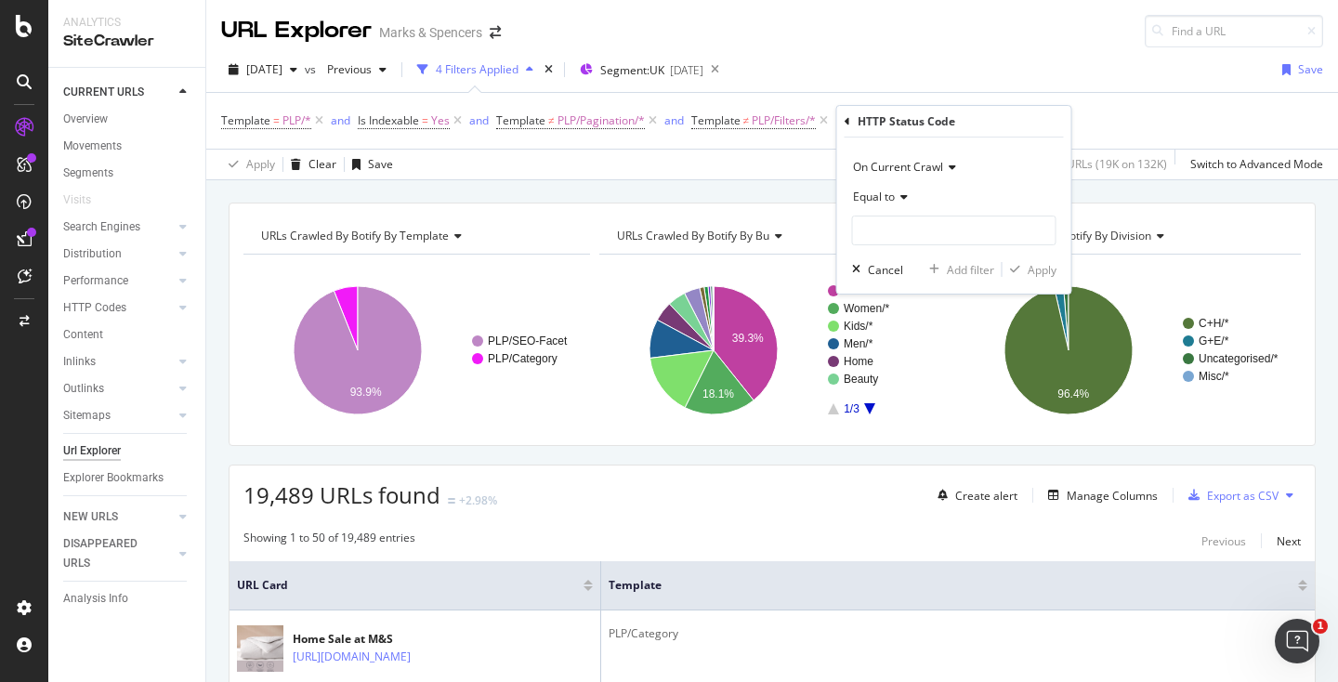
click at [913, 211] on div "Equal to" at bounding box center [954, 197] width 204 height 30
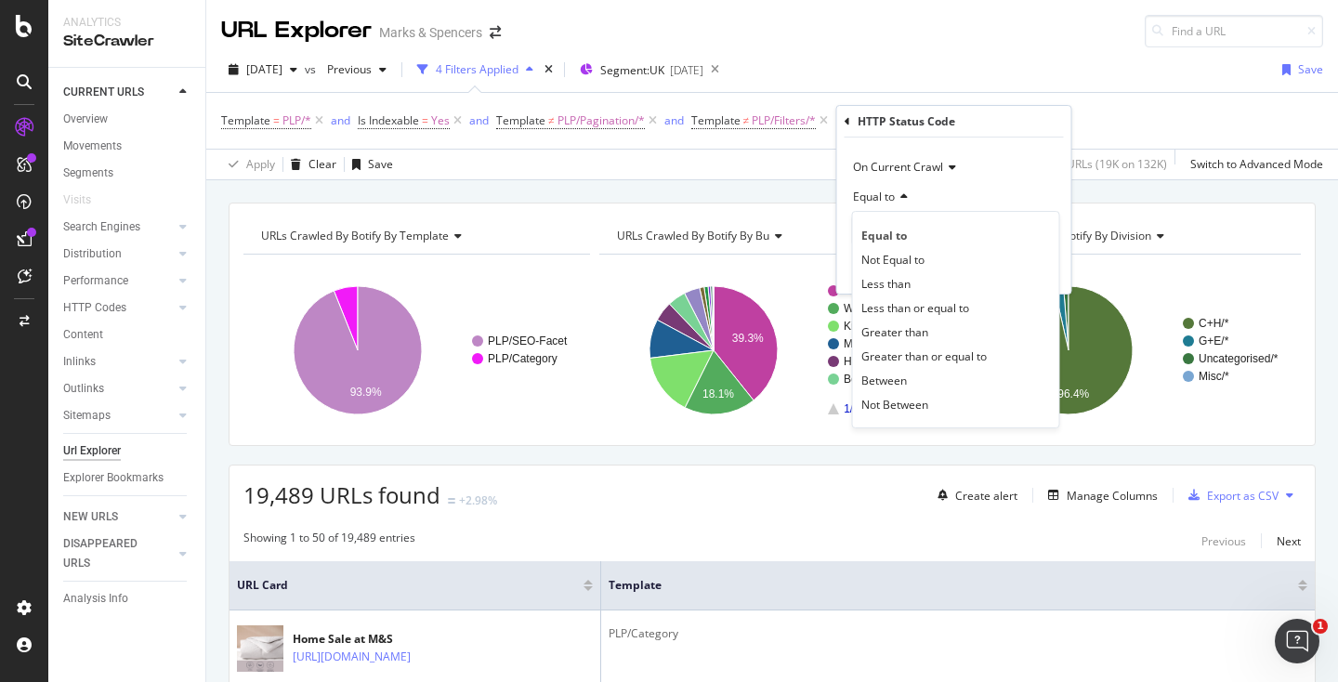
click at [922, 205] on div "Equal to" at bounding box center [954, 197] width 204 height 30
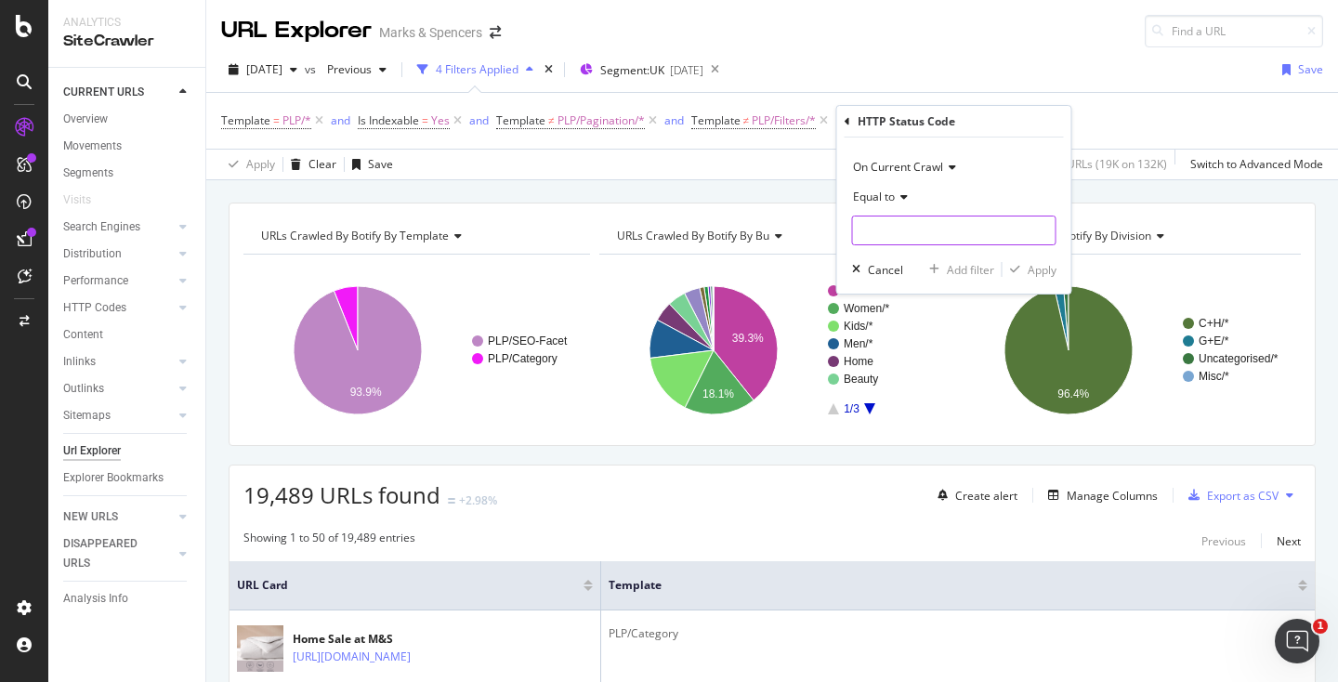
click at [905, 232] on input "number" at bounding box center [954, 231] width 204 height 30
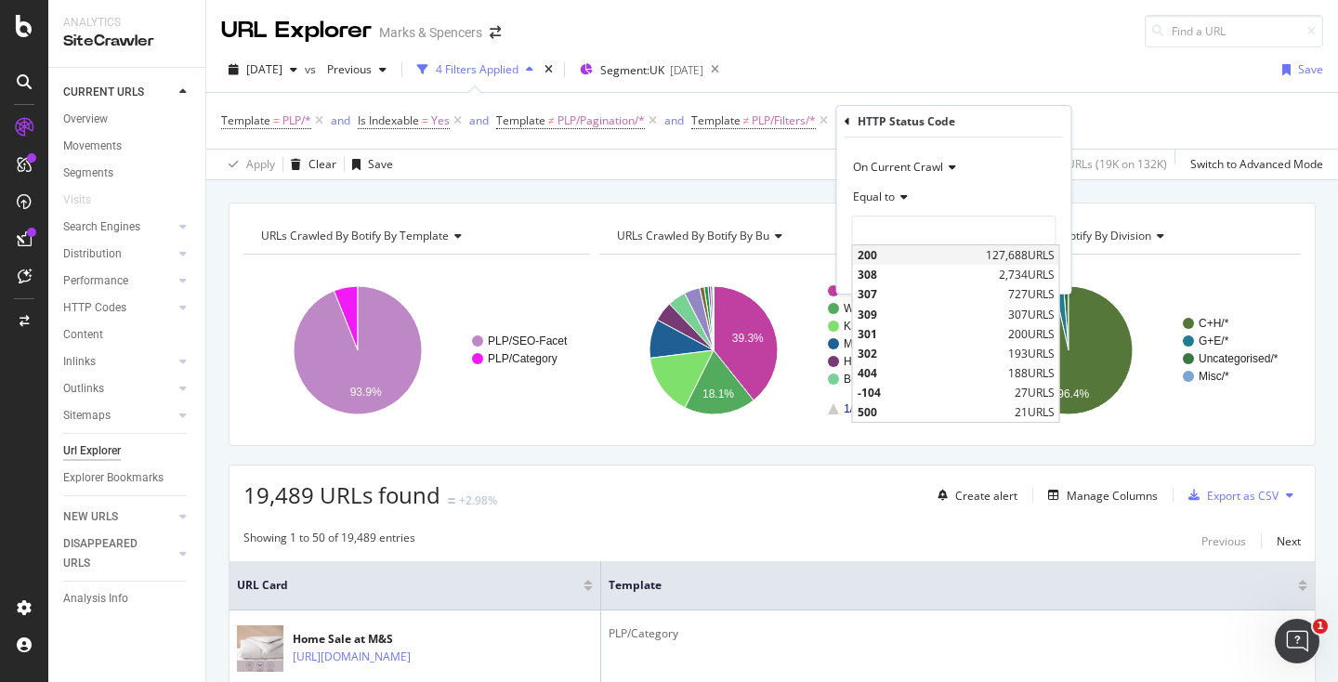
click at [905, 258] on span "200" at bounding box center [920, 255] width 124 height 16
type input "200"
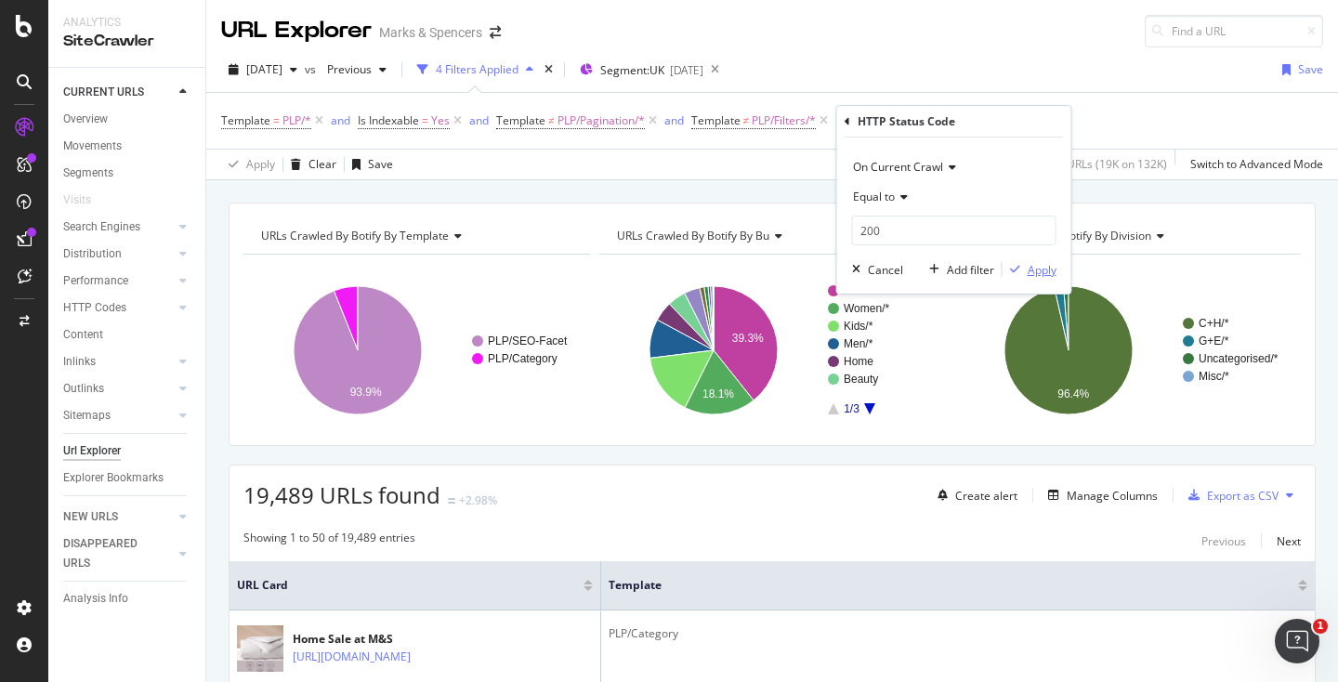
click at [1036, 266] on div "Apply" at bounding box center [1042, 270] width 29 height 16
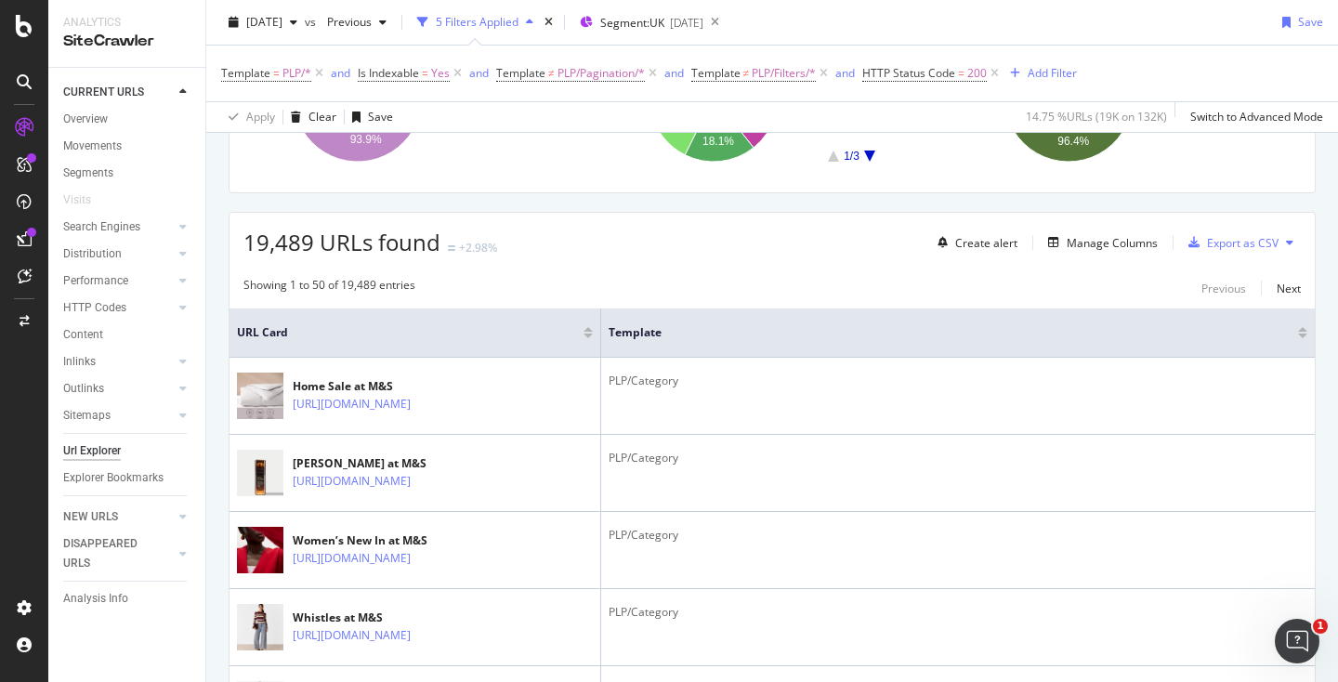
scroll to position [289, 0]
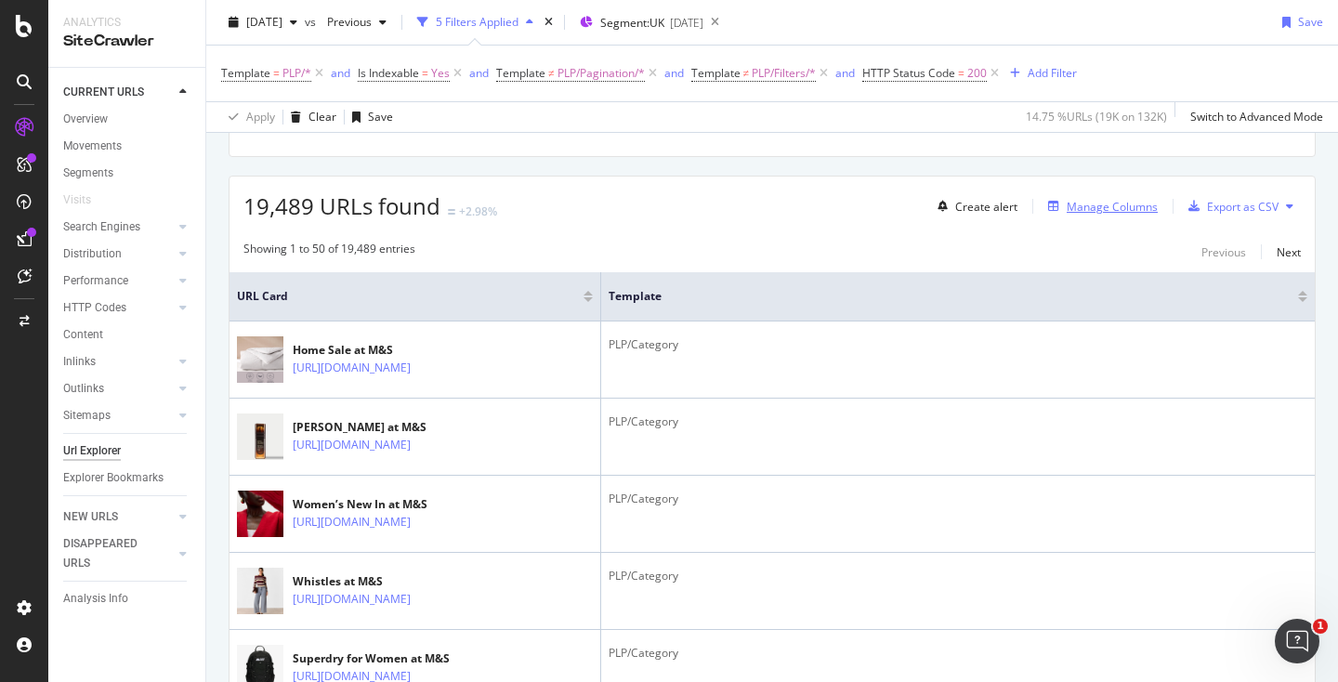
click at [1091, 210] on div "Manage Columns" at bounding box center [1112, 207] width 91 height 16
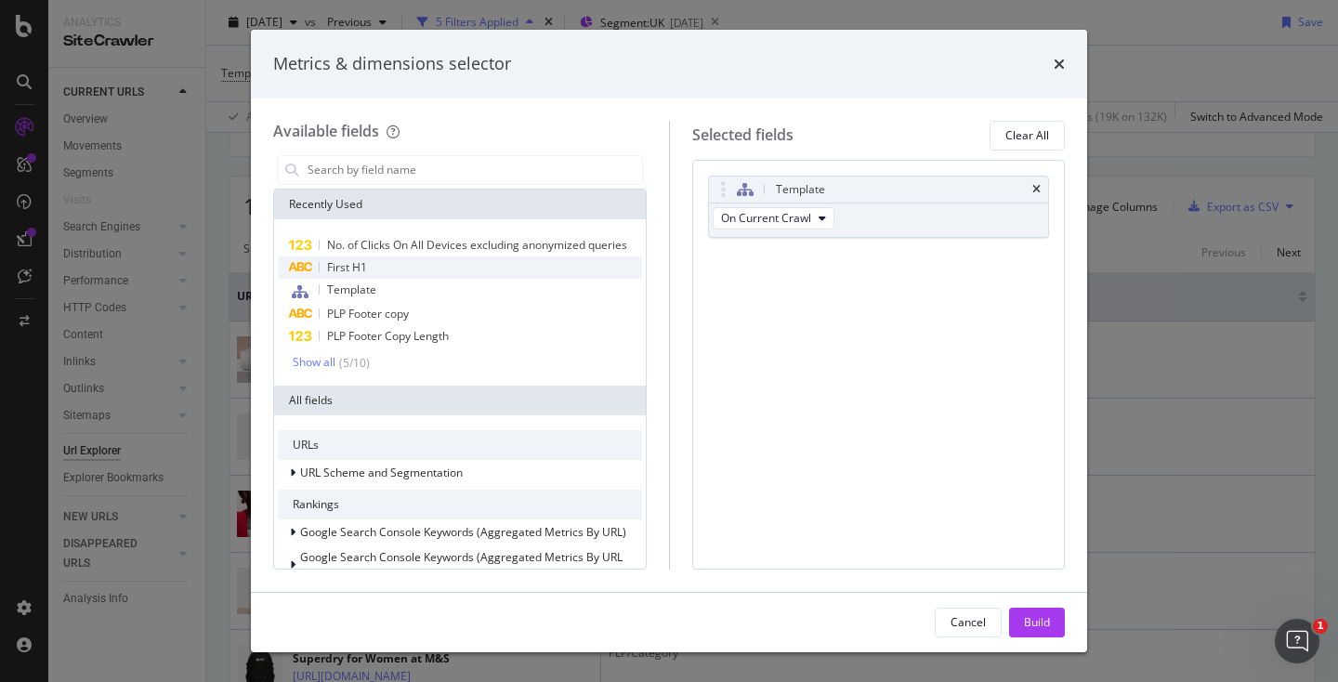
click at [402, 276] on div "First H1" at bounding box center [460, 268] width 364 height 22
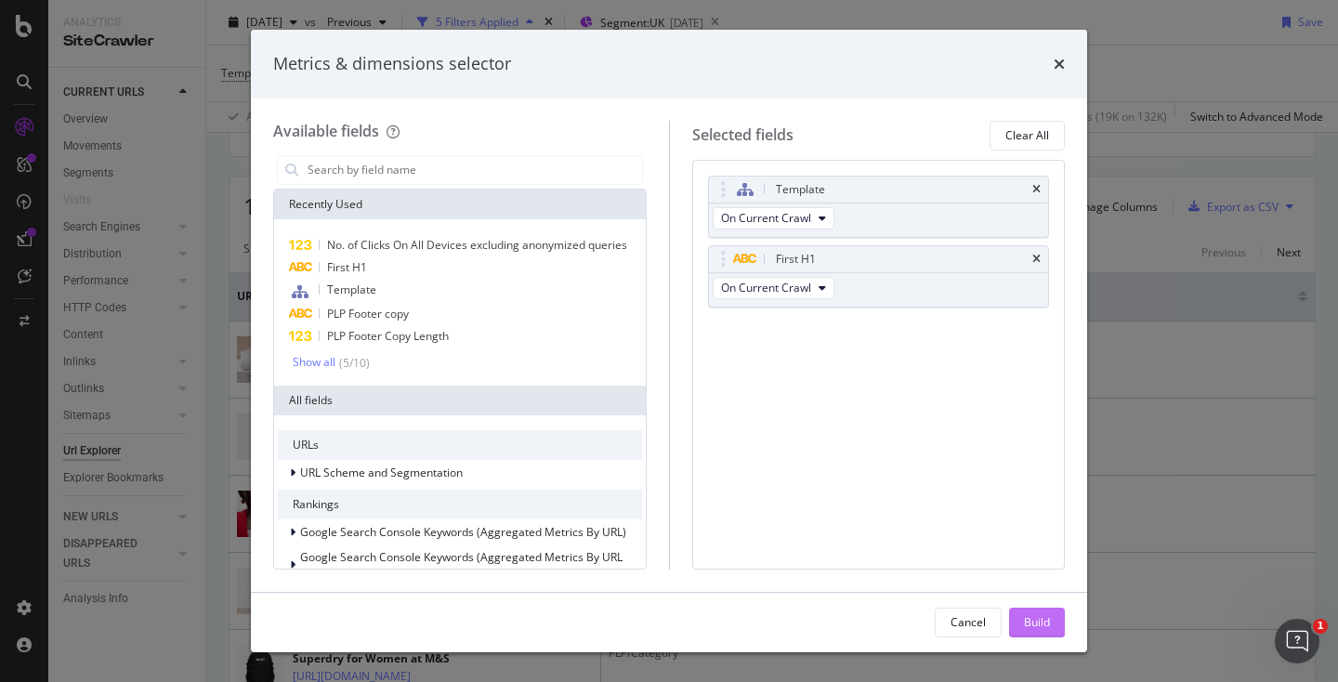
click at [1033, 628] on div "Build" at bounding box center [1037, 622] width 26 height 16
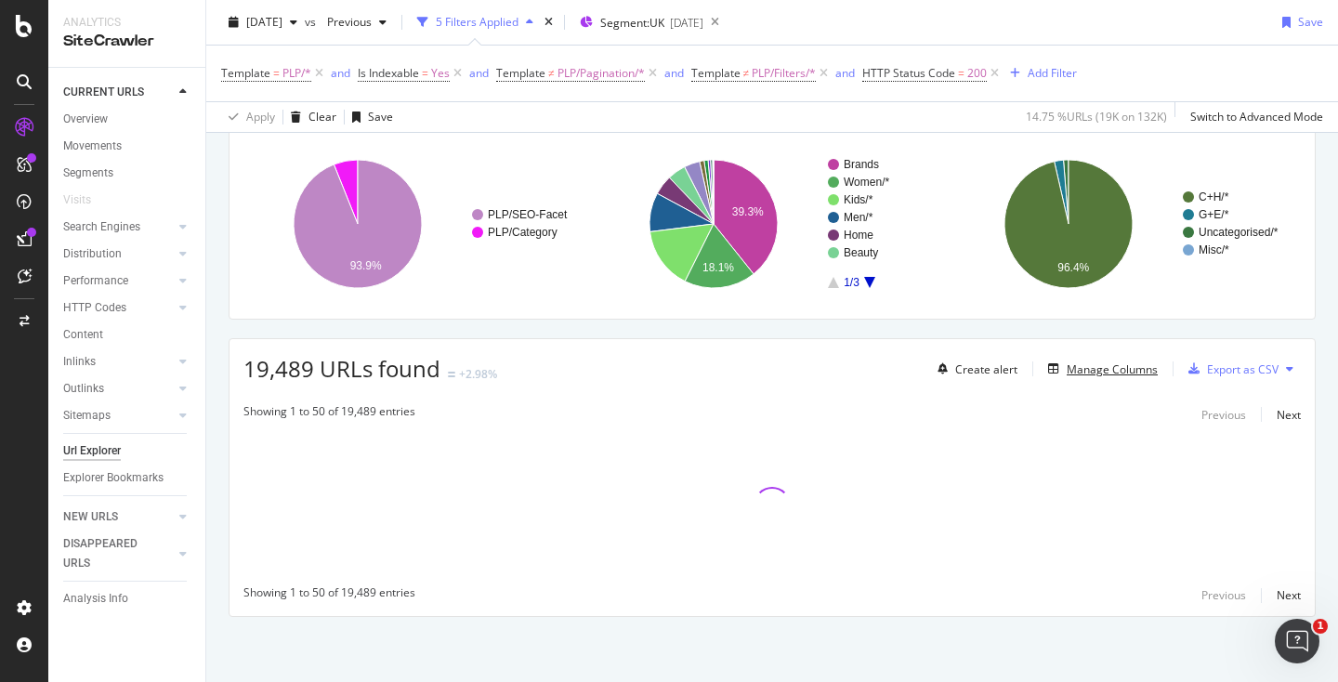
scroll to position [126, 0]
click at [1083, 370] on div "Manage Columns" at bounding box center [1112, 370] width 91 height 16
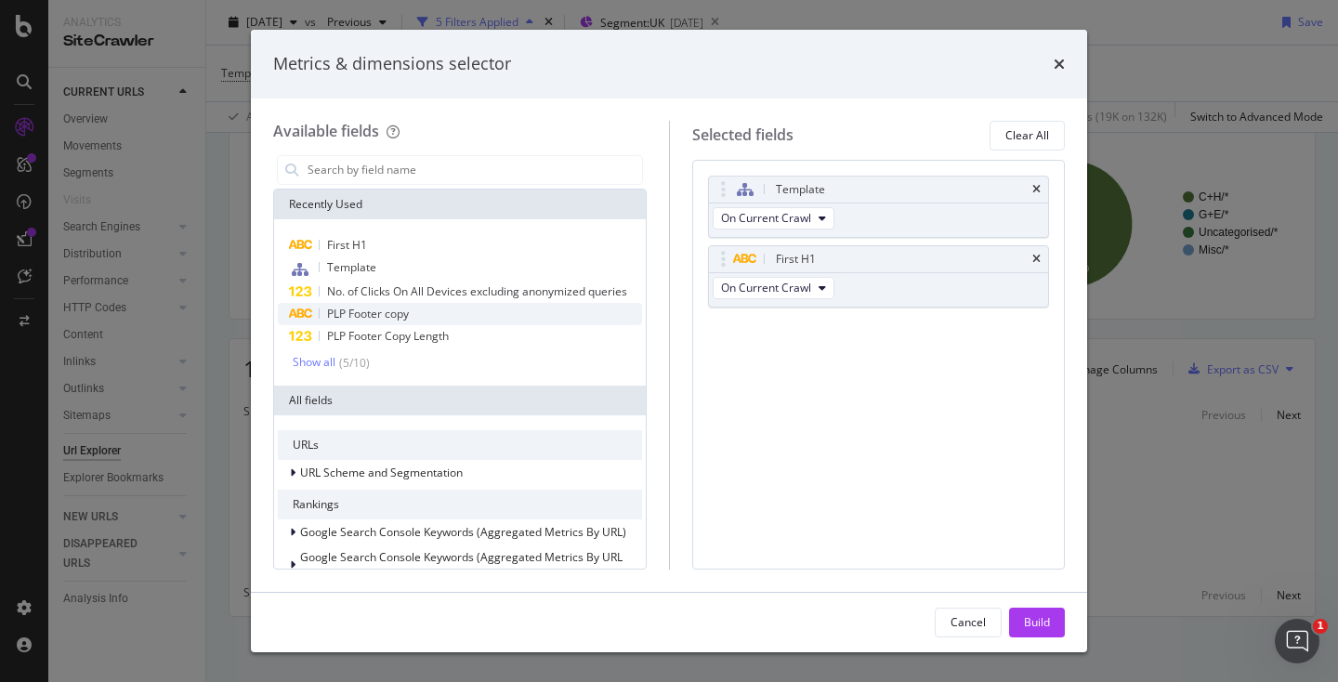
click at [397, 309] on span "PLP Footer copy" at bounding box center [368, 314] width 82 height 16
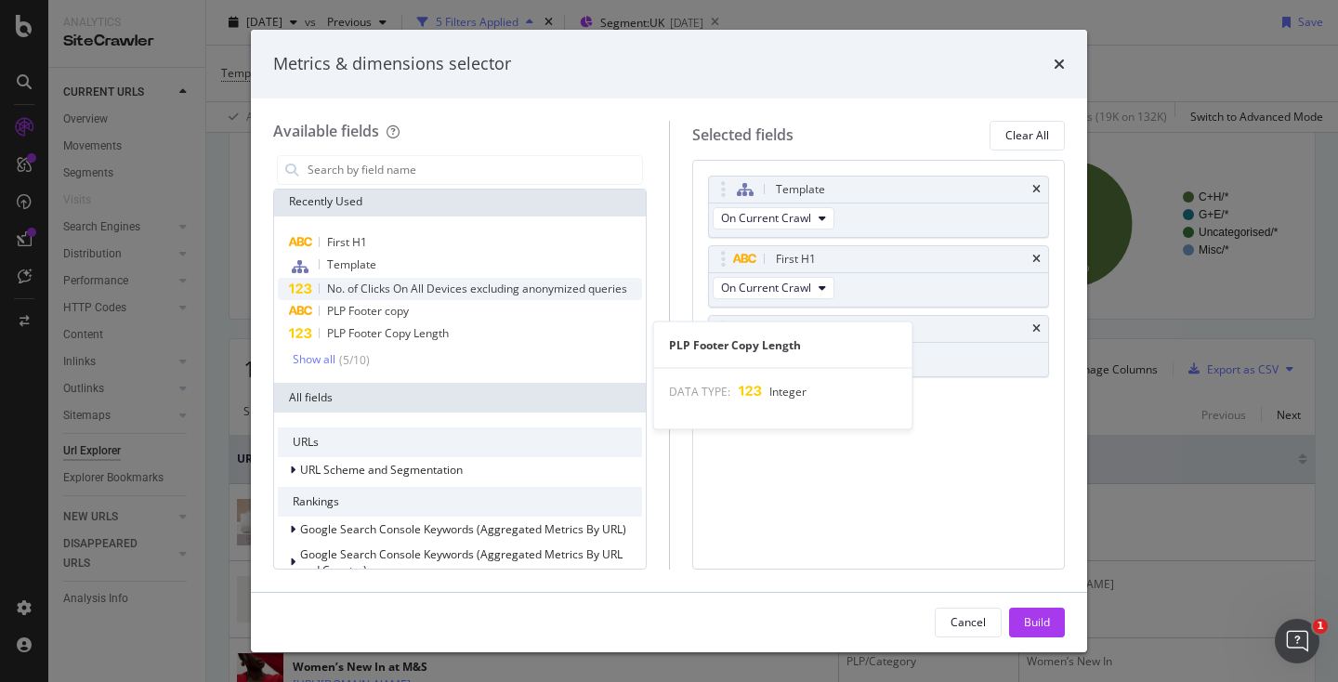
scroll to position [4, 0]
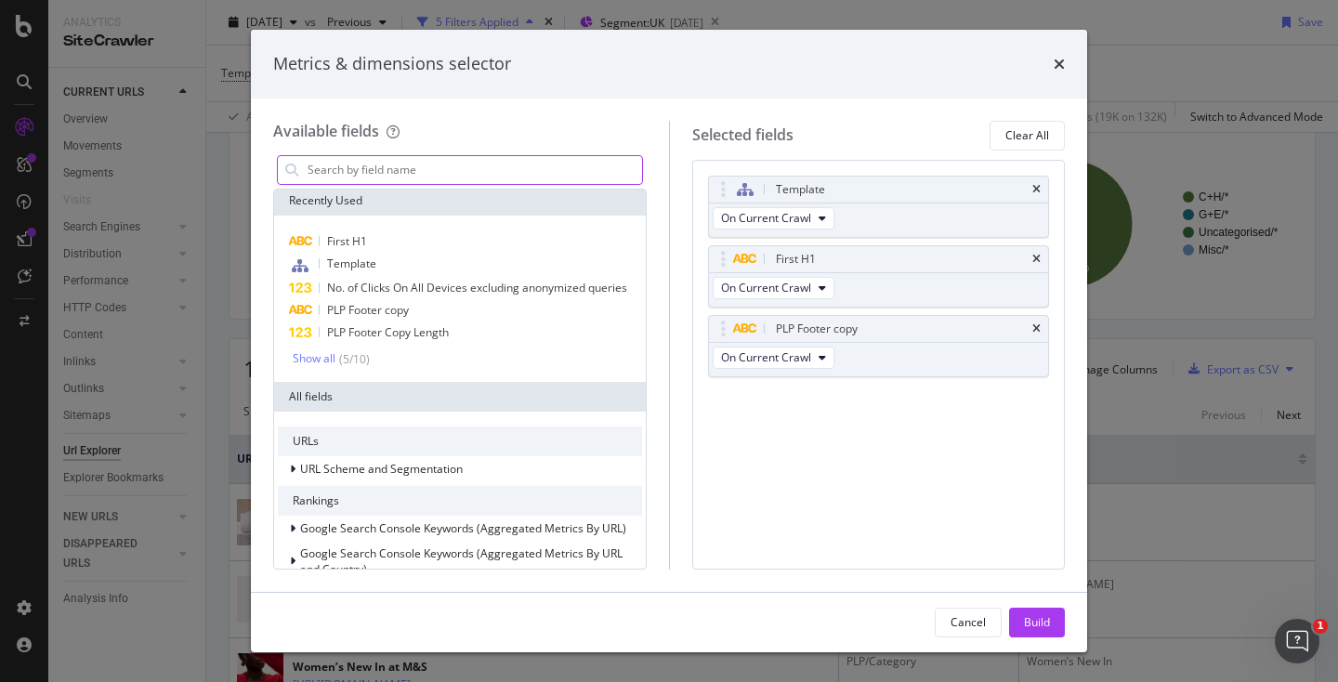
click at [362, 174] on input "modal" at bounding box center [474, 170] width 336 height 28
type input "o"
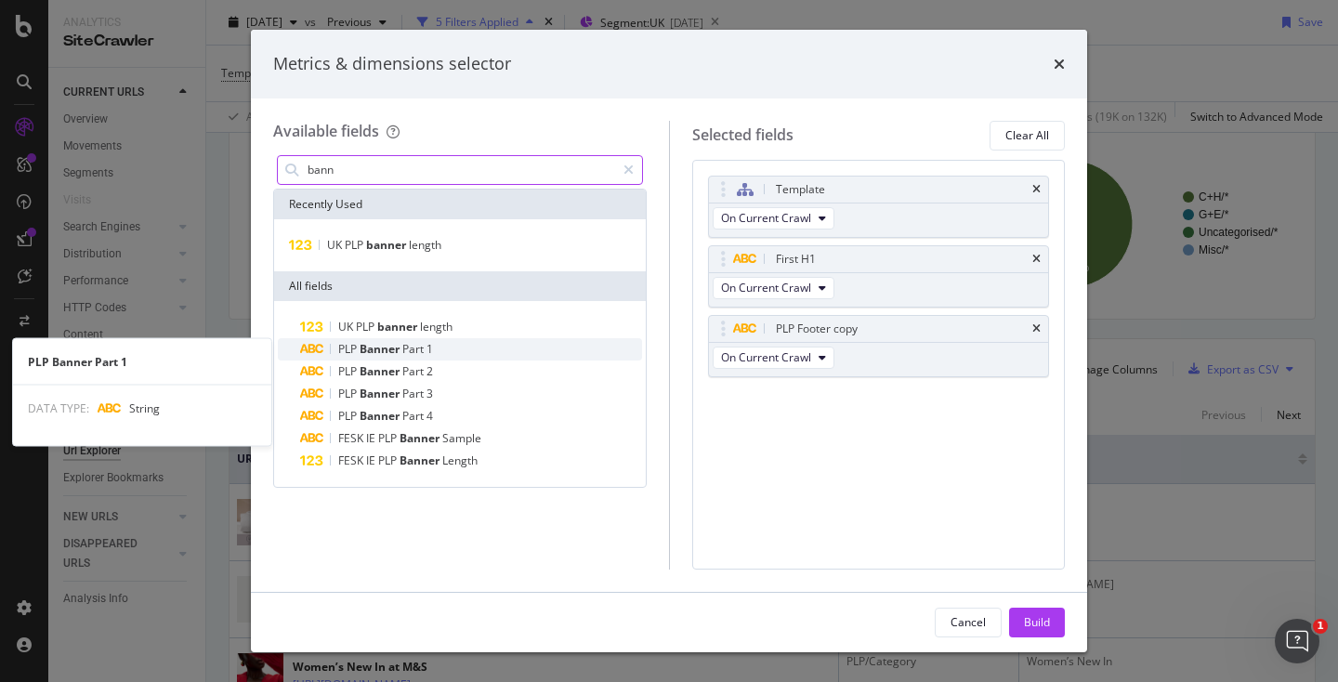
type input "bann"
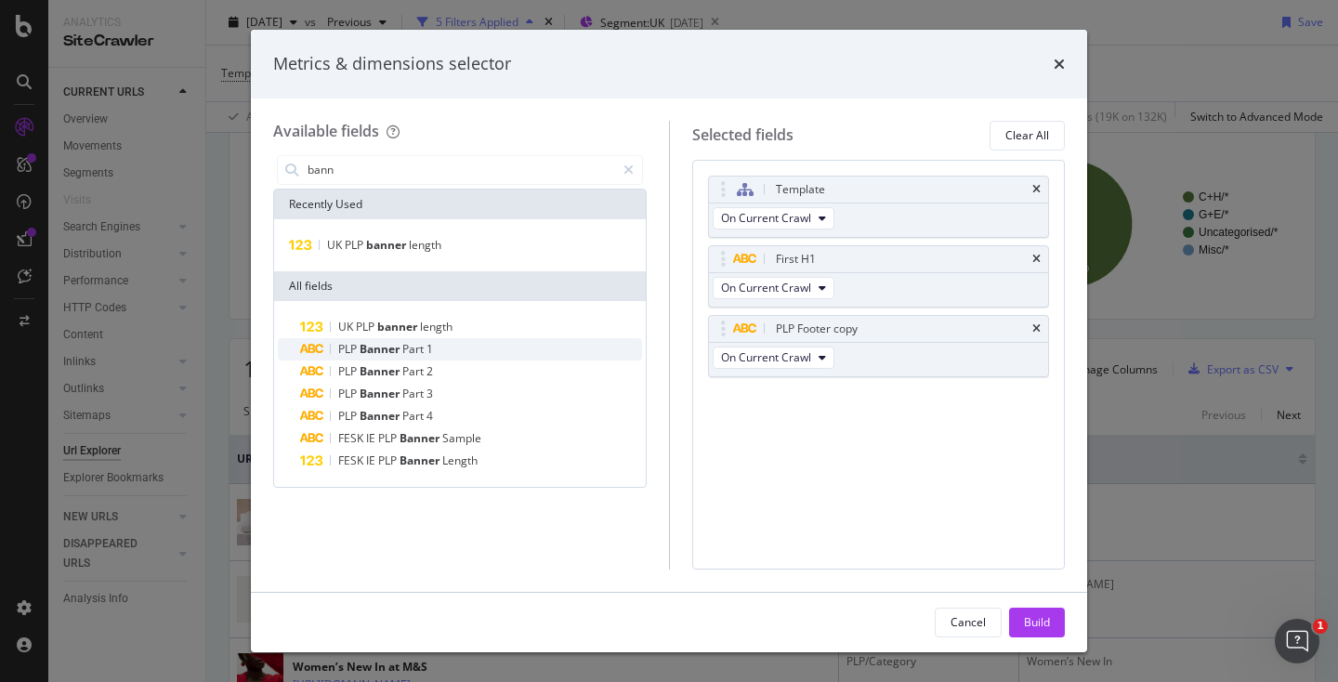
click at [410, 358] on div "PLP Banner Part 1" at bounding box center [471, 349] width 342 height 22
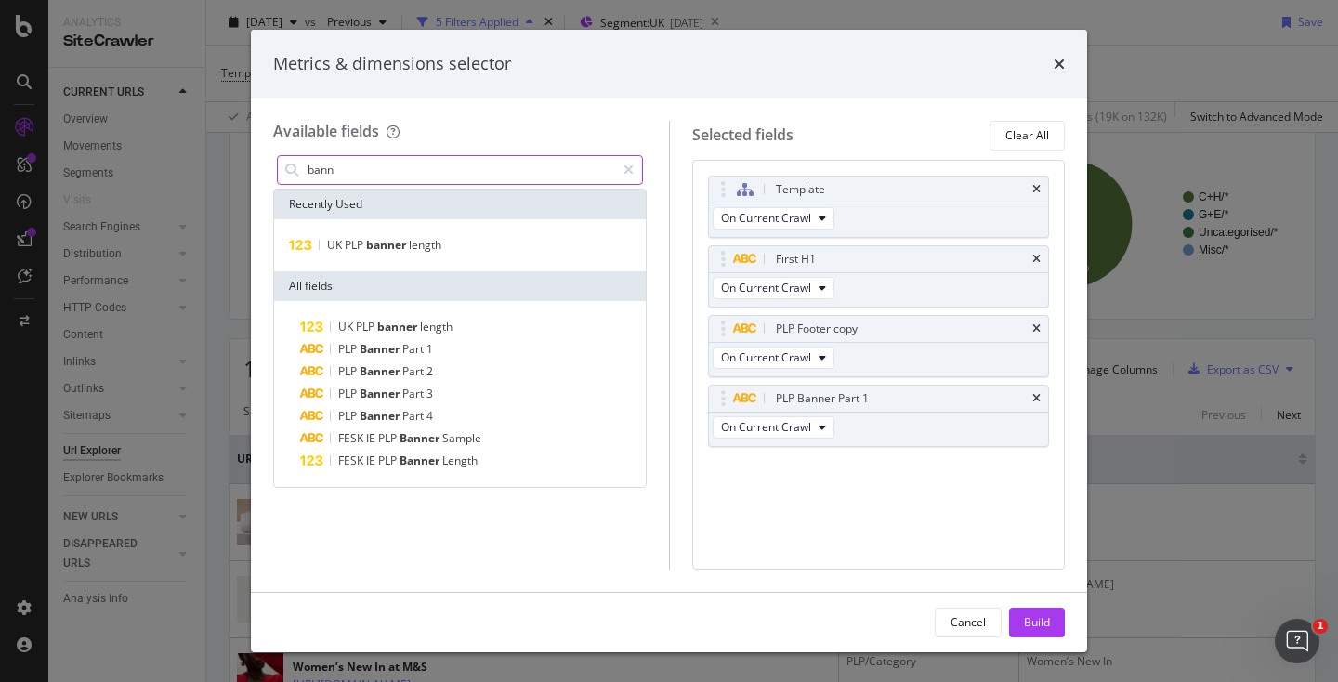
click at [375, 184] on div "bann" at bounding box center [460, 170] width 366 height 30
click at [371, 178] on input "bann" at bounding box center [460, 170] width 309 height 28
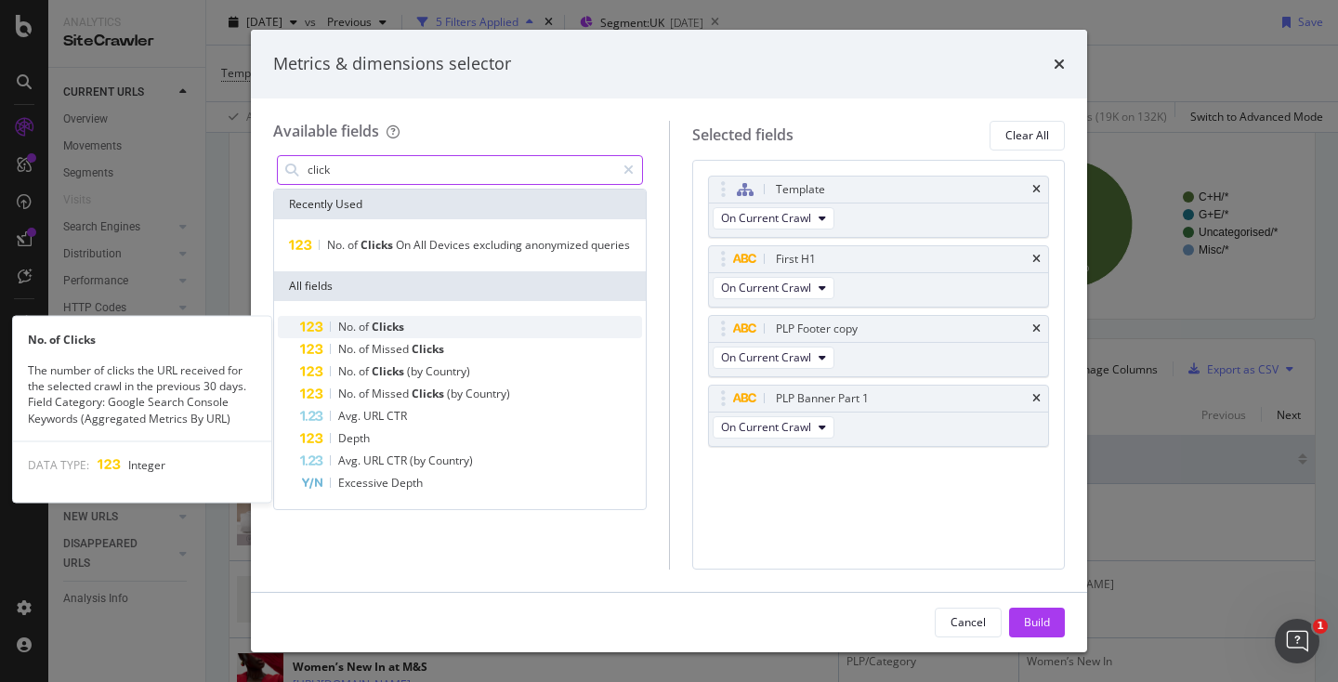
type input "click"
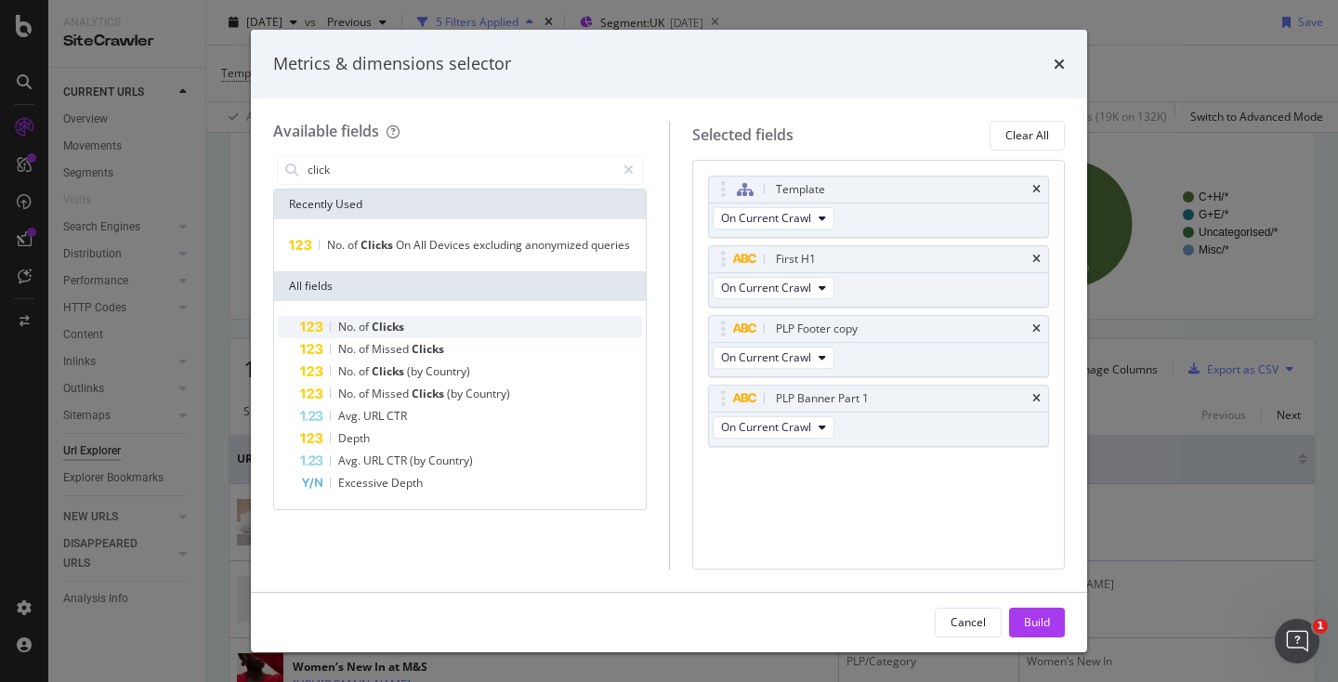
click at [388, 323] on span "Clicks" at bounding box center [388, 327] width 33 height 16
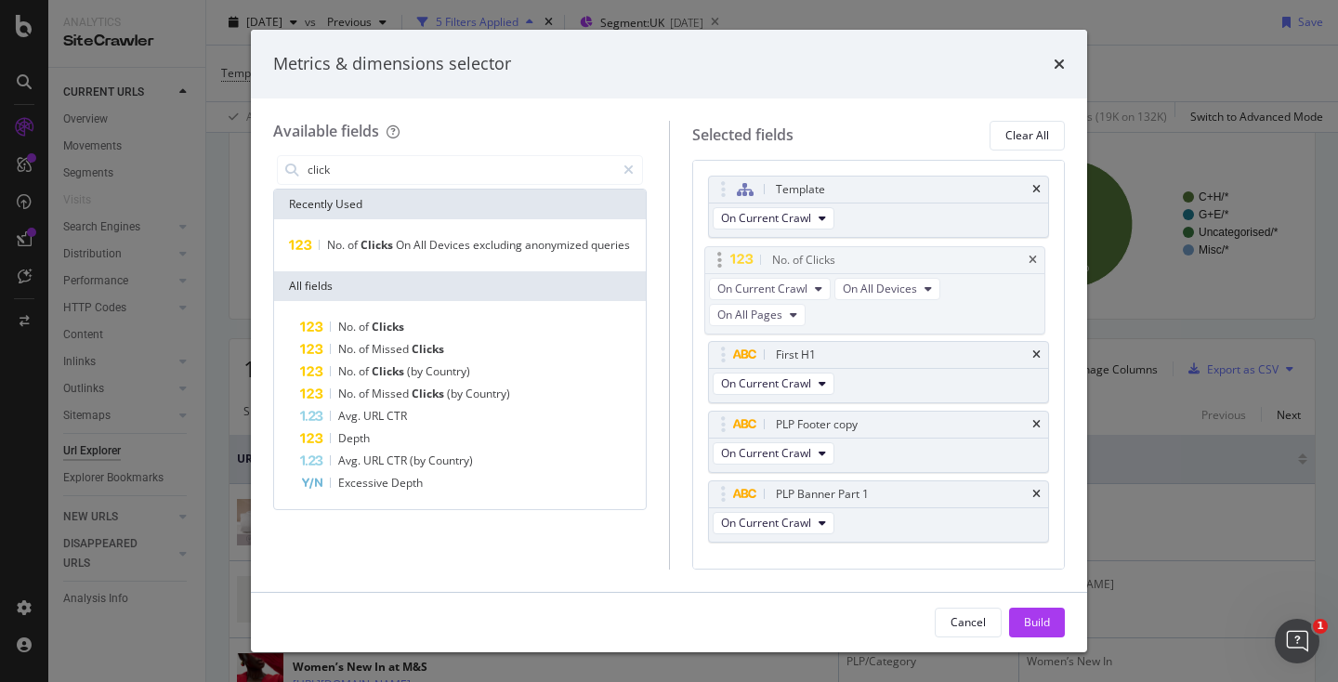
drag, startPoint x: 948, startPoint y: 461, endPoint x: 944, endPoint y: 253, distance: 208.2
click at [944, 253] on body "Analytics SiteCrawler CURRENT URLS Overview Movements Segments Visits Search En…" at bounding box center [669, 341] width 1338 height 682
drag, startPoint x: 942, startPoint y: 255, endPoint x: 949, endPoint y: 238, distance: 17.9
click at [949, 238] on body "Analytics SiteCrawler CURRENT URLS Overview Movements Segments Visits Search En…" at bounding box center [669, 341] width 1338 height 682
click at [1039, 622] on div "Build" at bounding box center [1037, 622] width 26 height 16
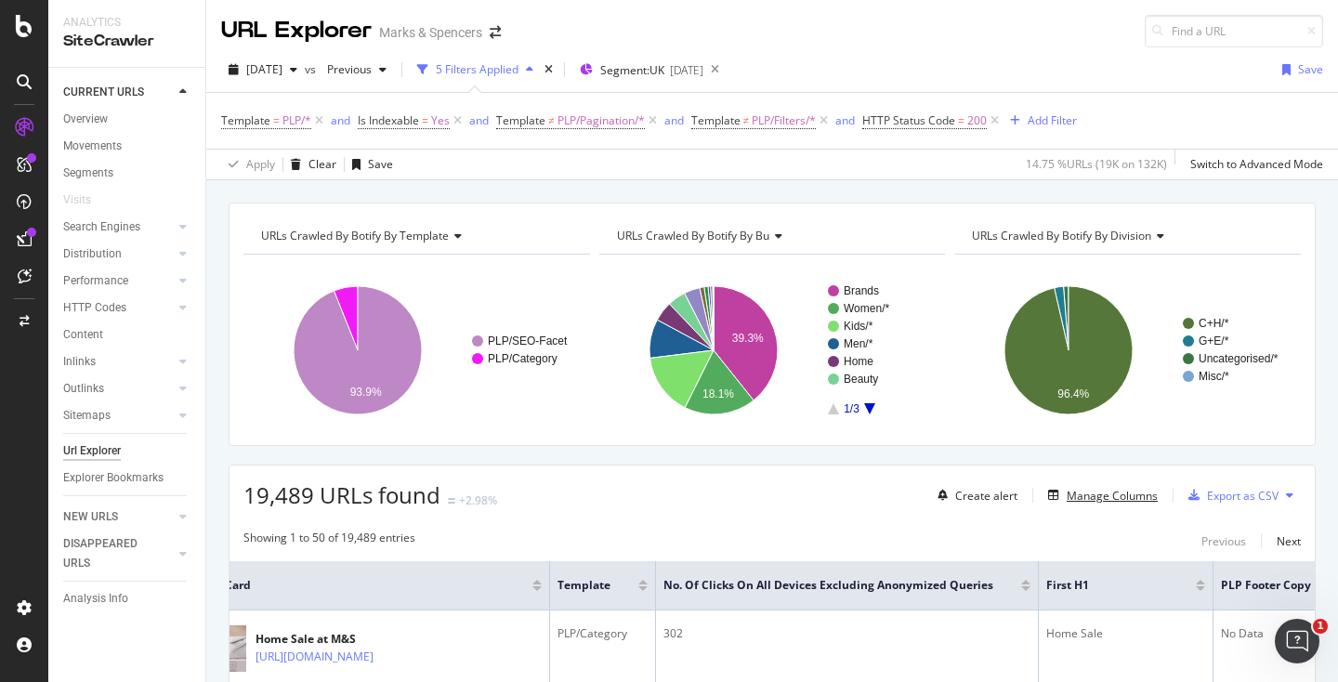
scroll to position [323, 0]
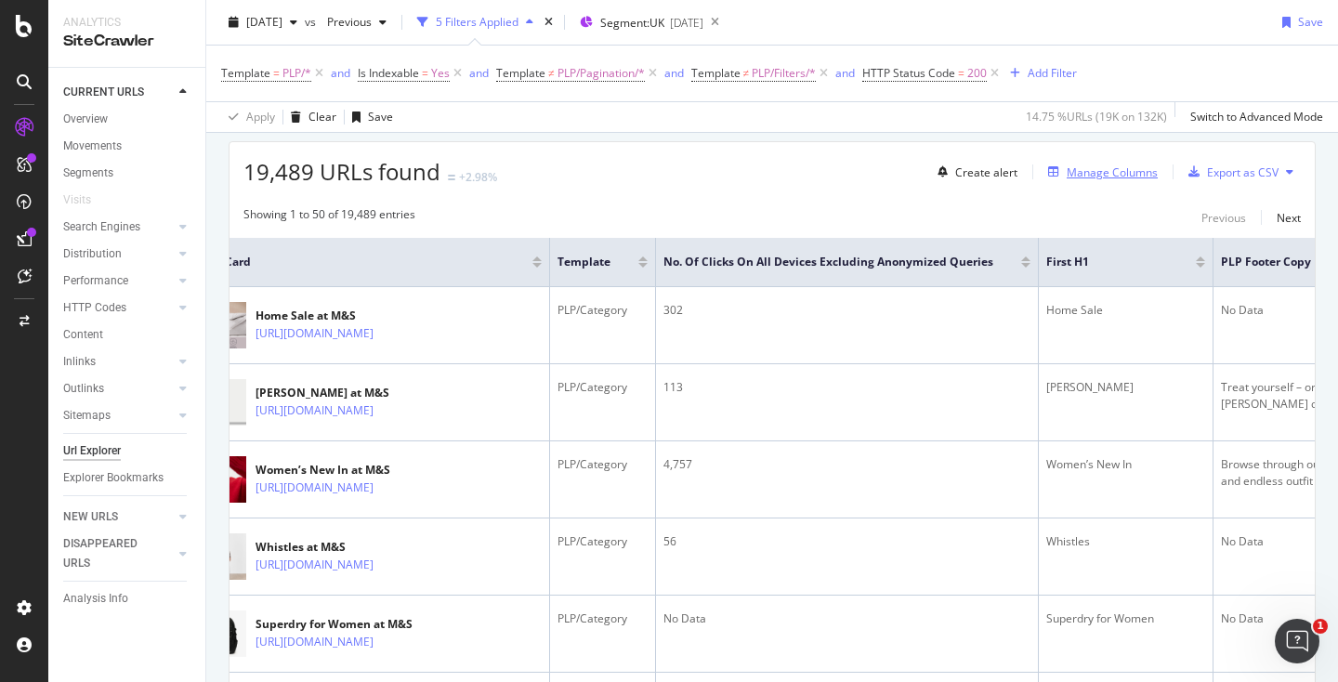
click at [1093, 177] on div "Manage Columns" at bounding box center [1112, 173] width 91 height 16
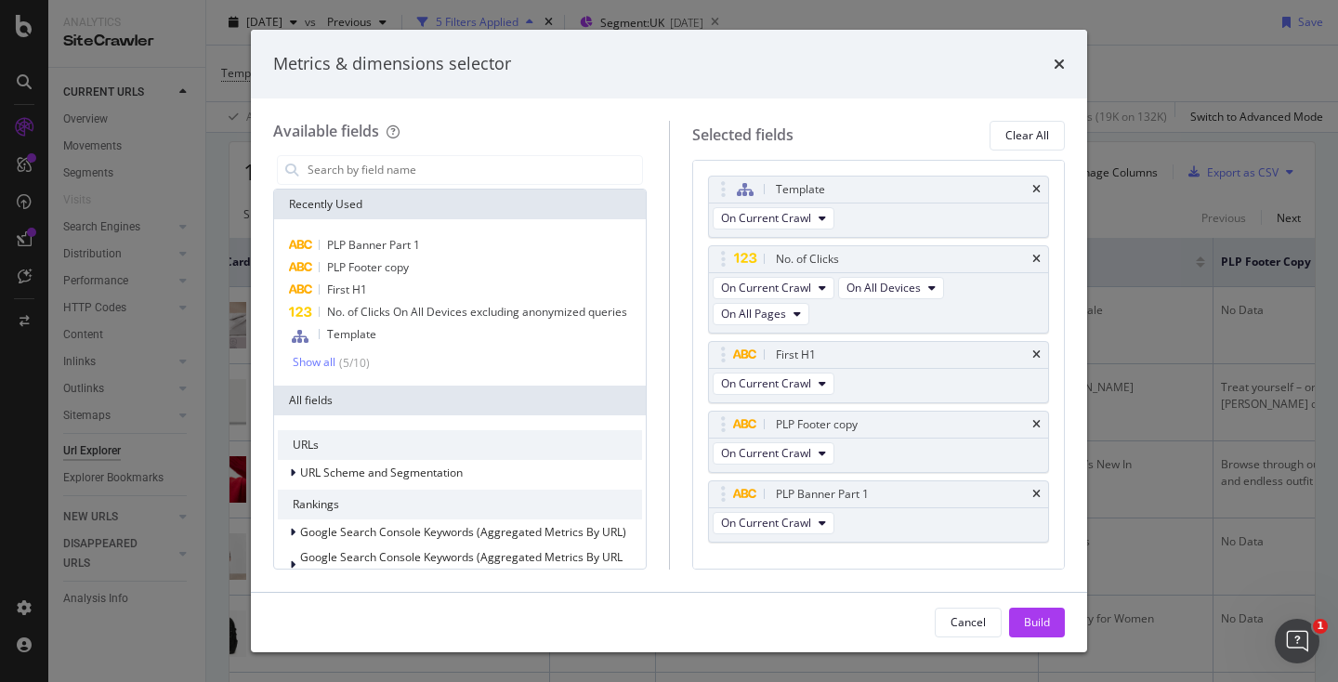
click at [1053, 56] on div "Metrics & dimensions selector" at bounding box center [669, 64] width 792 height 24
click at [1057, 71] on icon "times" at bounding box center [1059, 64] width 11 height 15
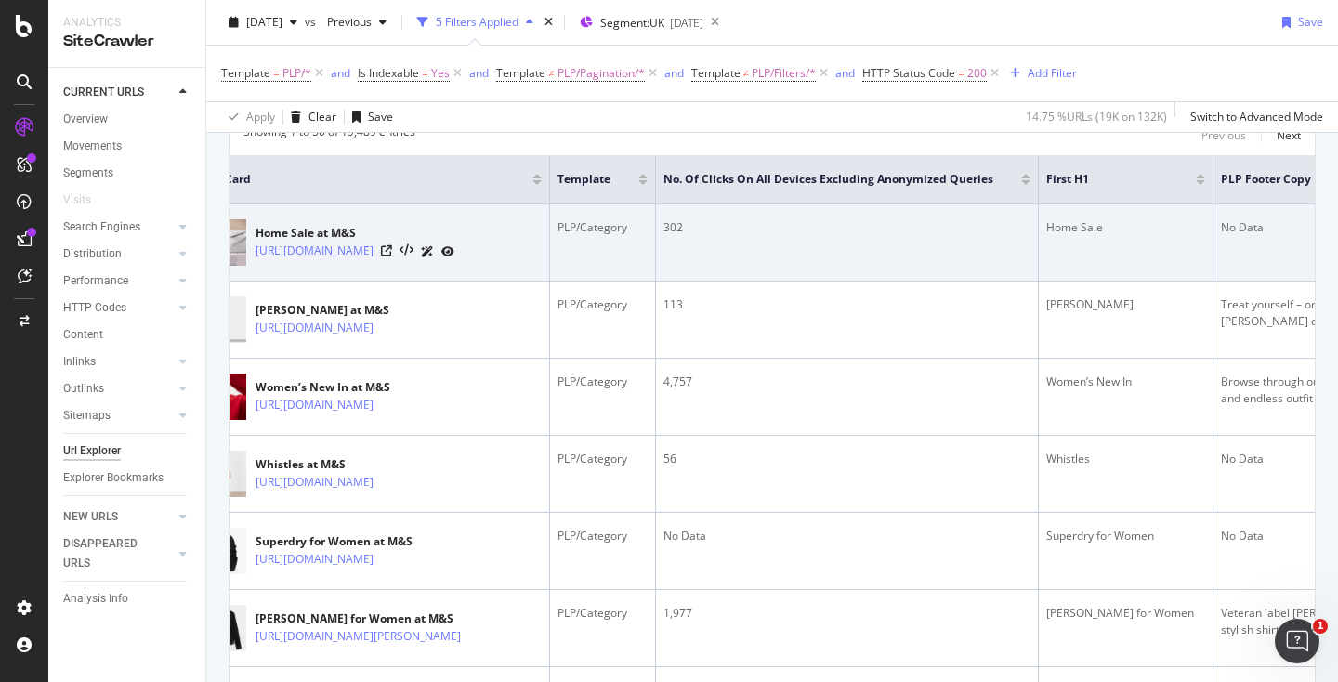
scroll to position [320, 0]
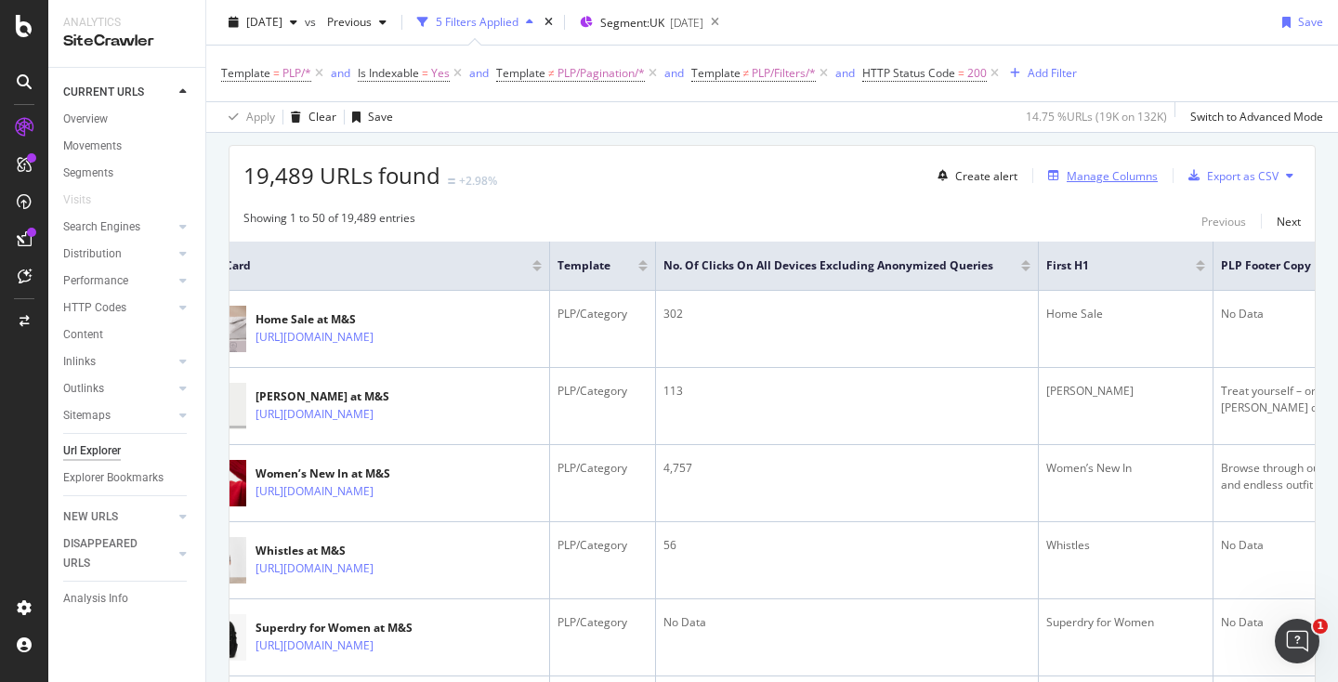
click at [1119, 178] on div "Manage Columns" at bounding box center [1112, 176] width 91 height 16
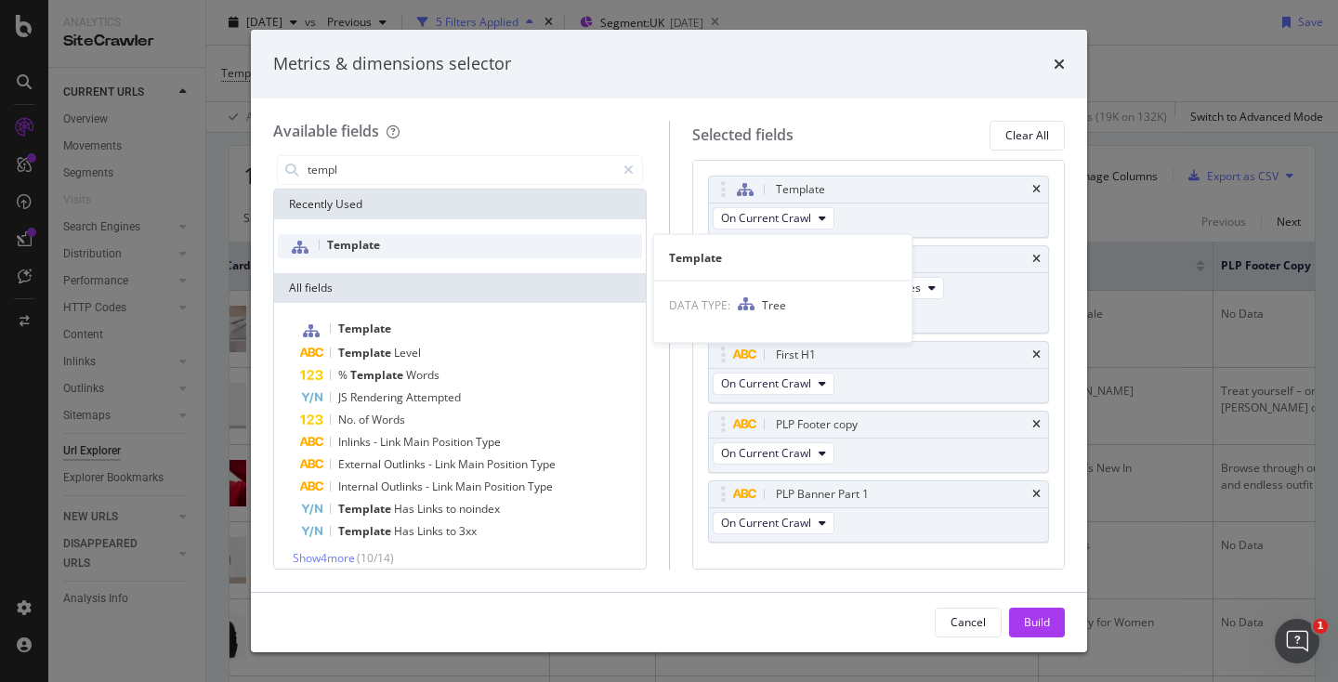
click at [352, 253] on div "Template" at bounding box center [460, 246] width 364 height 24
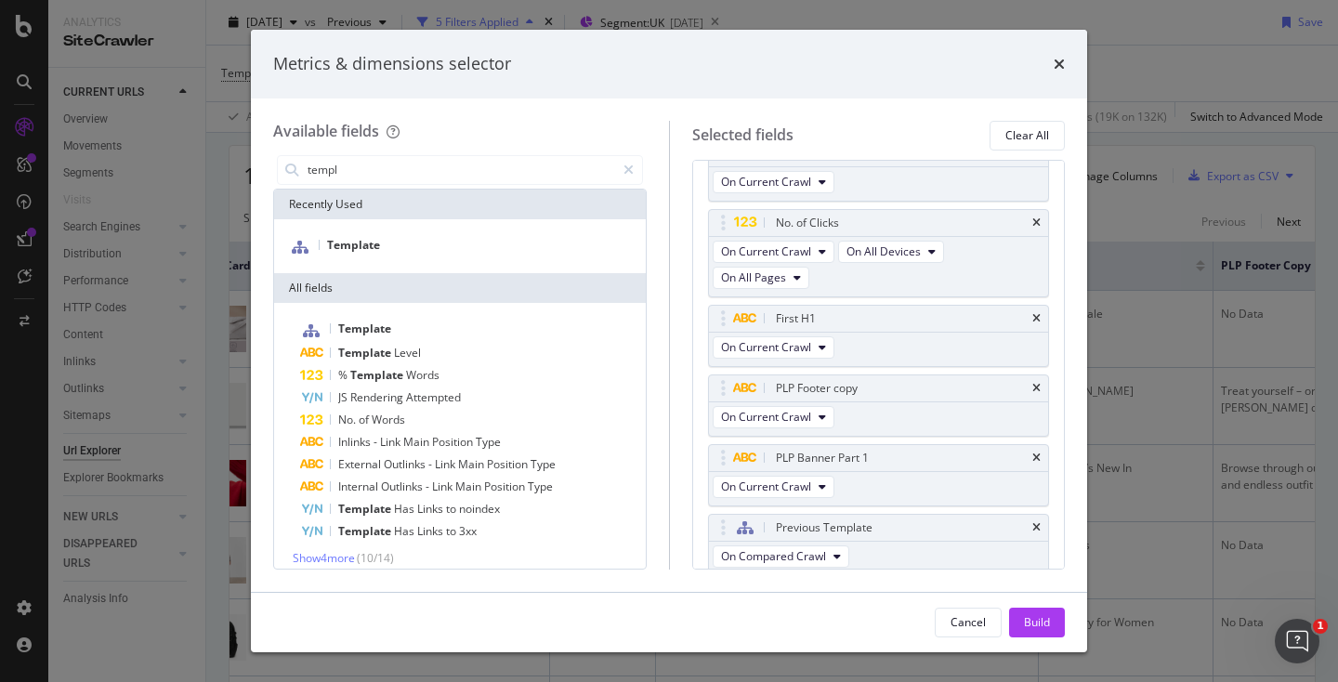
scroll to position [43, 0]
click at [821, 539] on button "On Compared Crawl" at bounding box center [781, 550] width 137 height 22
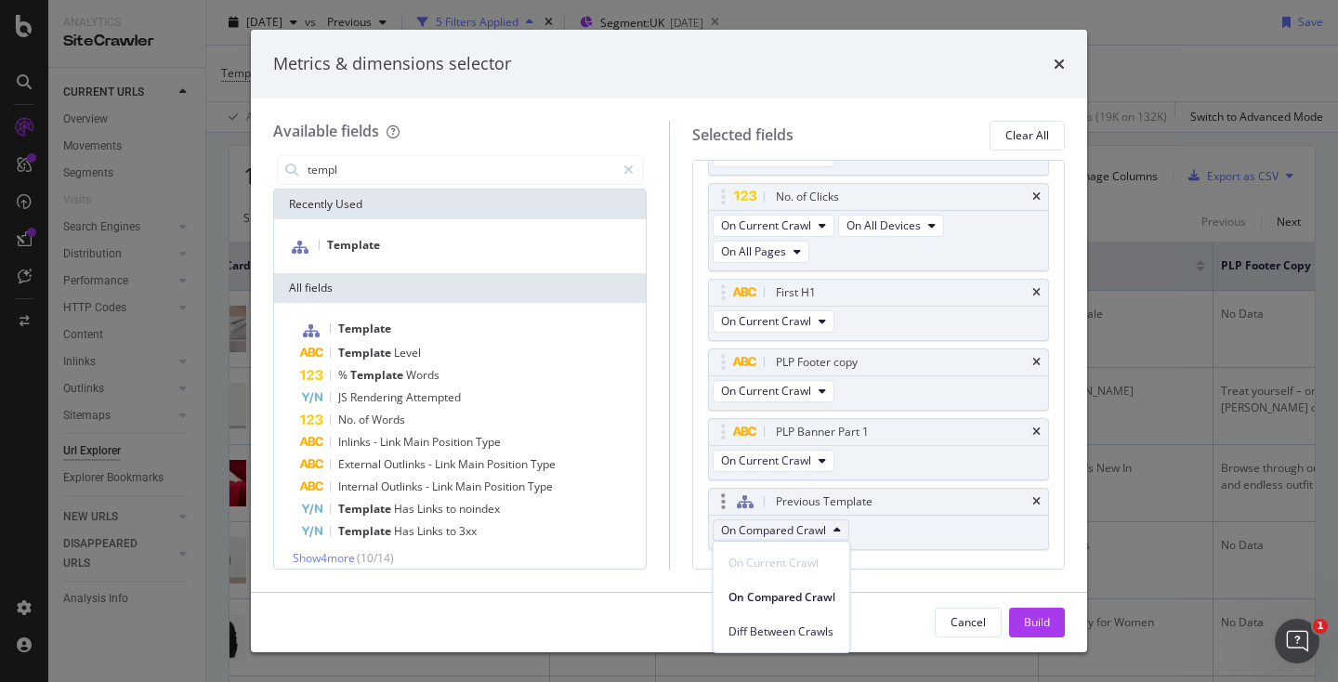
scroll to position [105, 0]
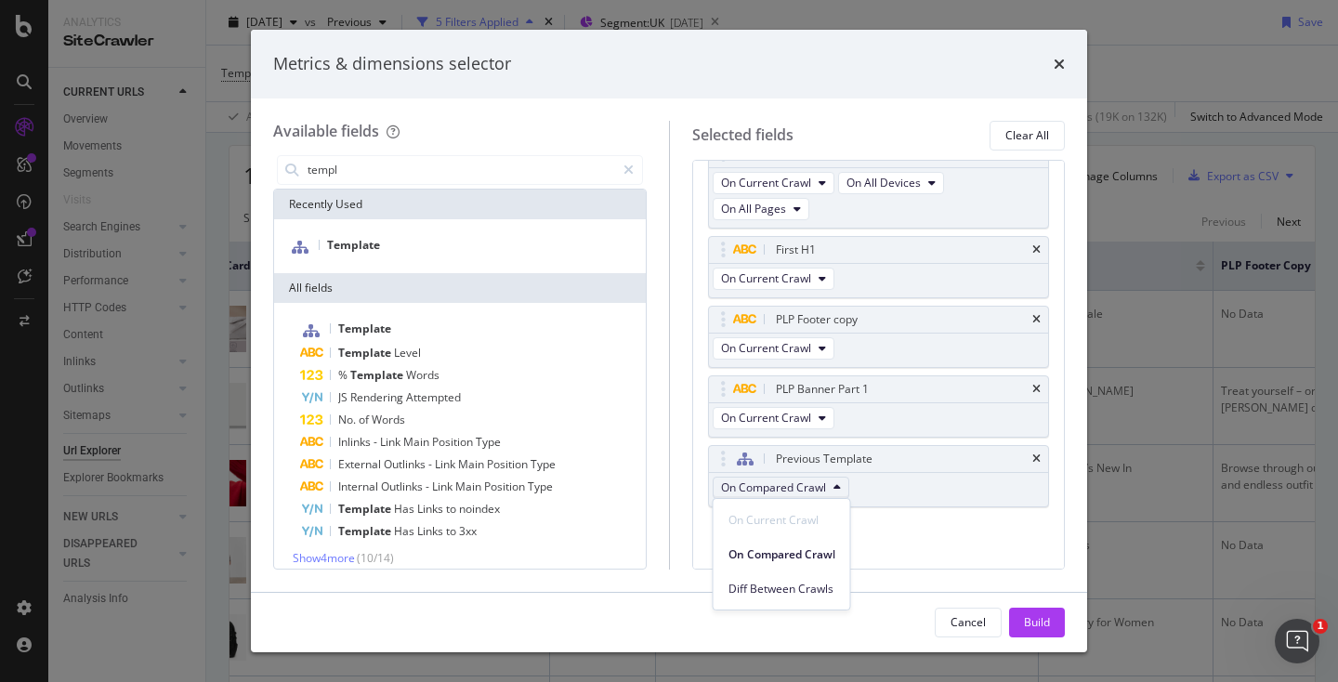
click at [954, 531] on div "Template On Current Crawl No. of Clicks On Current Crawl On All Devices On All …" at bounding box center [879, 309] width 342 height 477
click at [1040, 454] on icon "times" at bounding box center [1037, 459] width 8 height 11
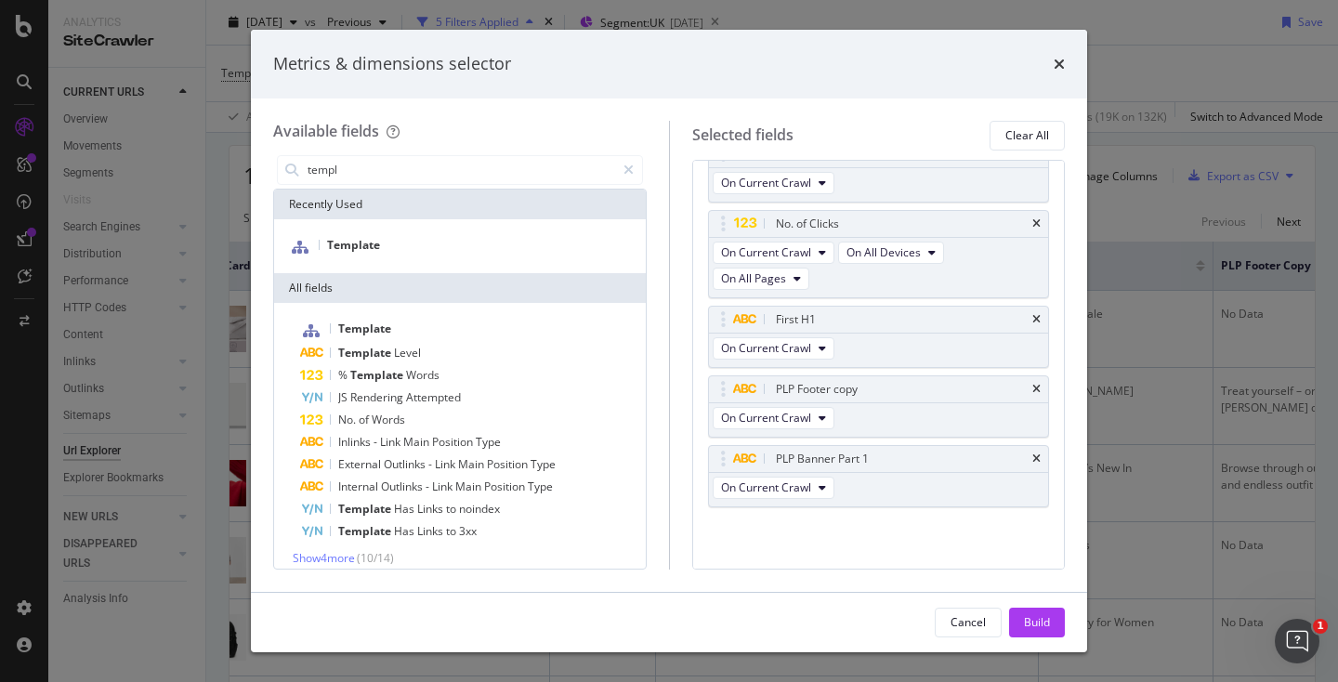
scroll to position [11, 0]
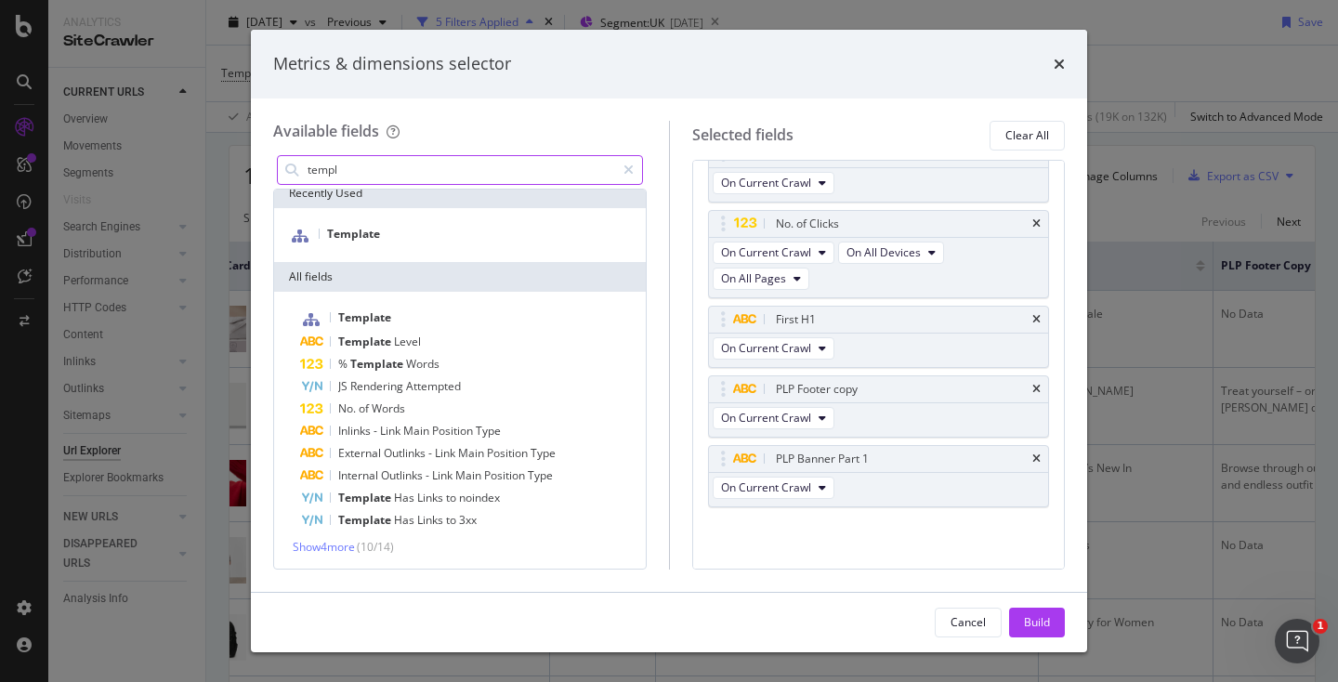
click at [417, 162] on input "templ" at bounding box center [460, 170] width 309 height 28
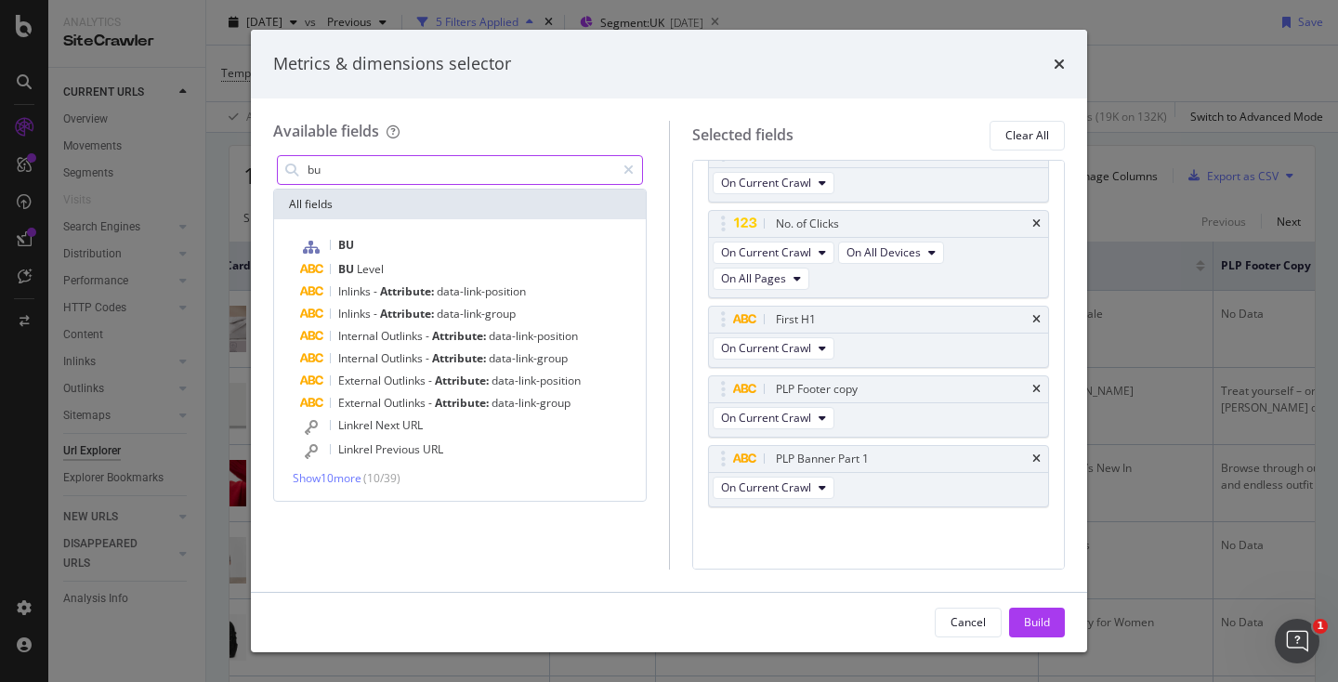
scroll to position [0, 0]
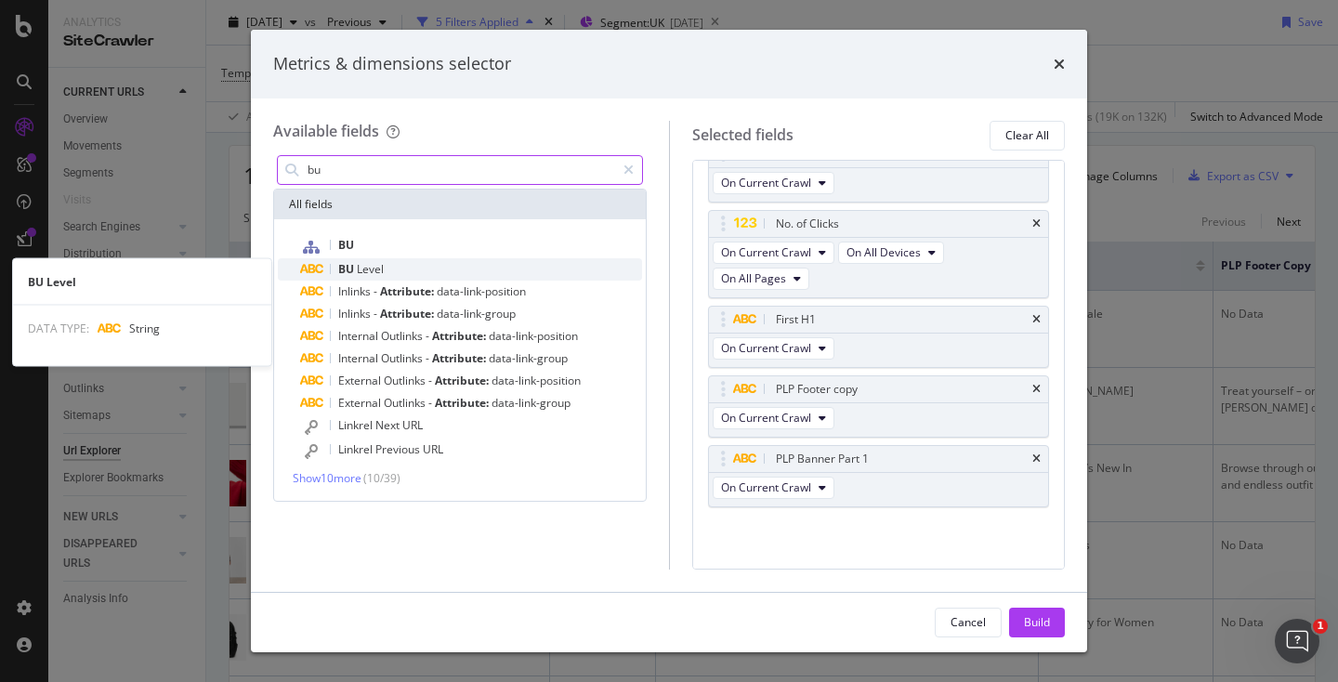
type input "bu"
click at [415, 259] on div "BU Level" at bounding box center [471, 269] width 342 height 22
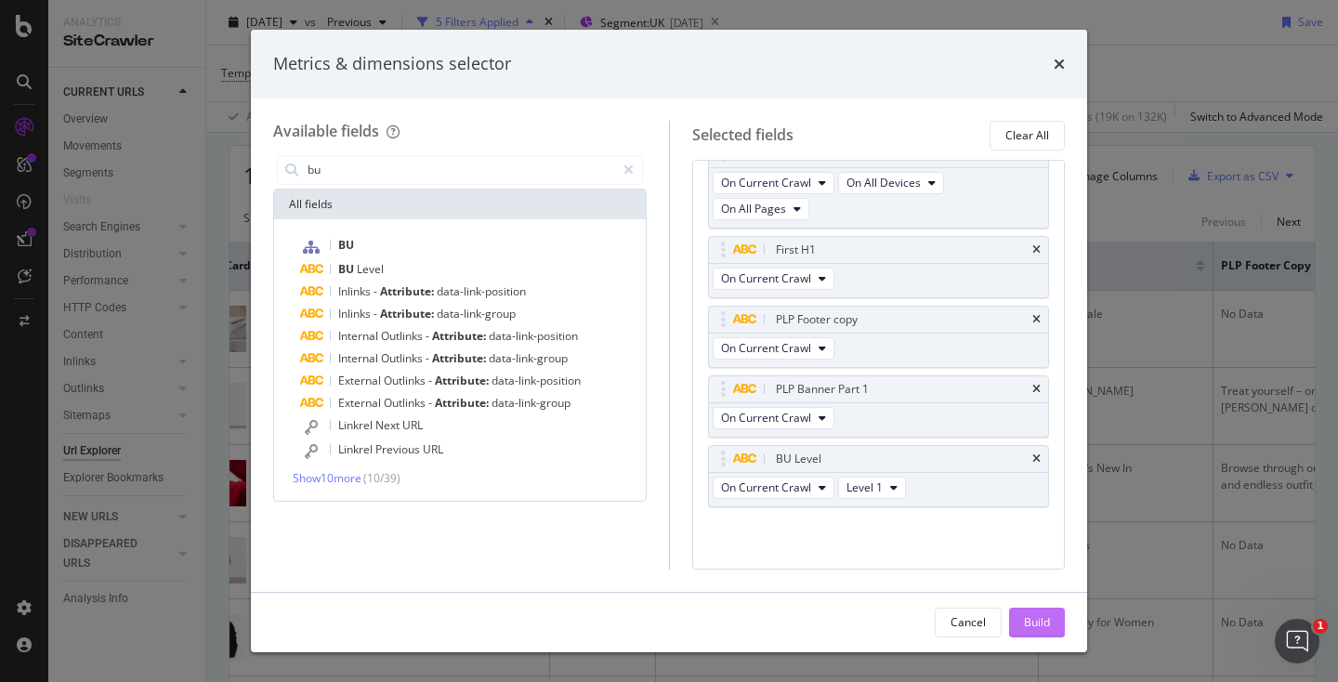
click at [1027, 614] on div "Build" at bounding box center [1037, 622] width 26 height 16
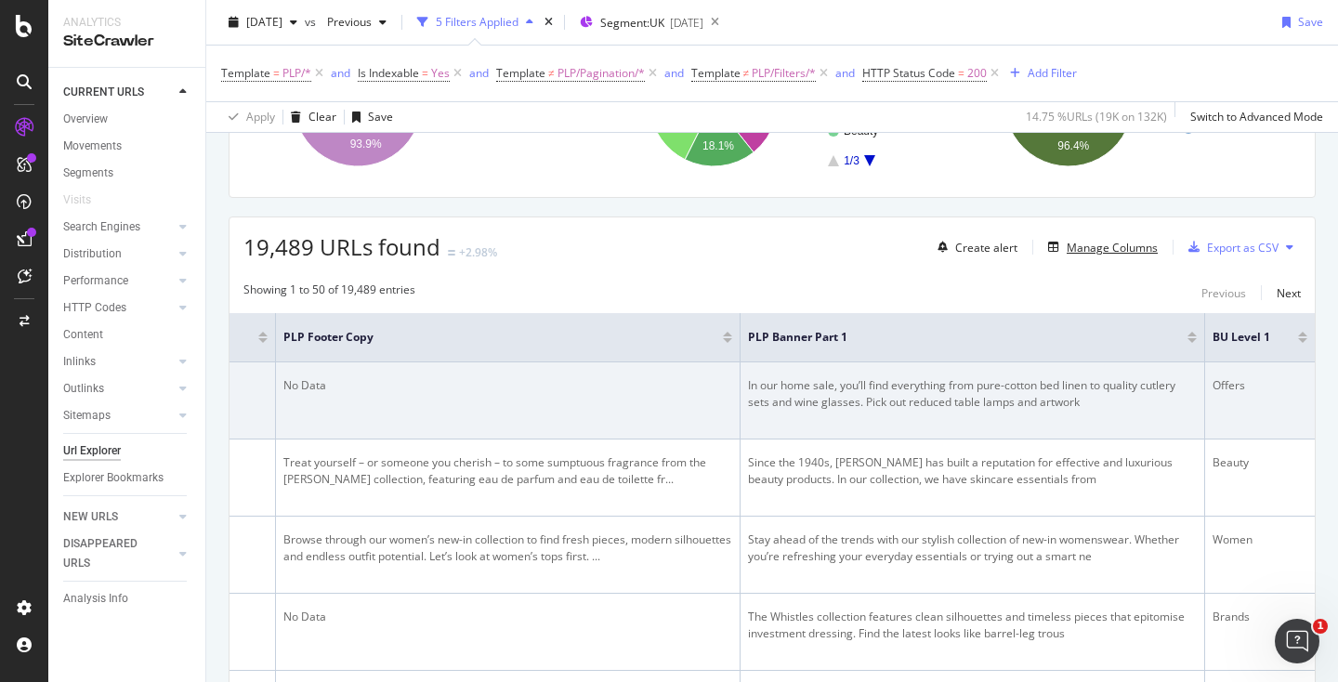
scroll to position [0, 1078]
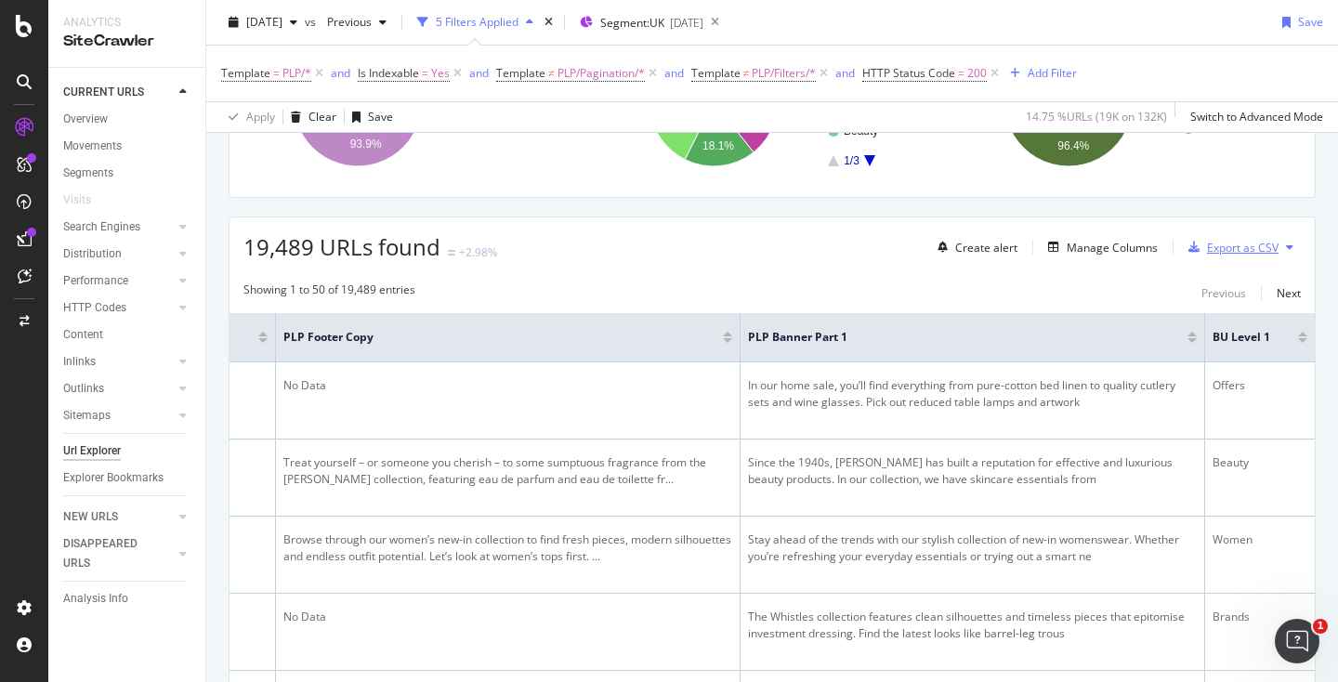
click at [1216, 250] on div "Export as CSV" at bounding box center [1243, 248] width 72 height 16
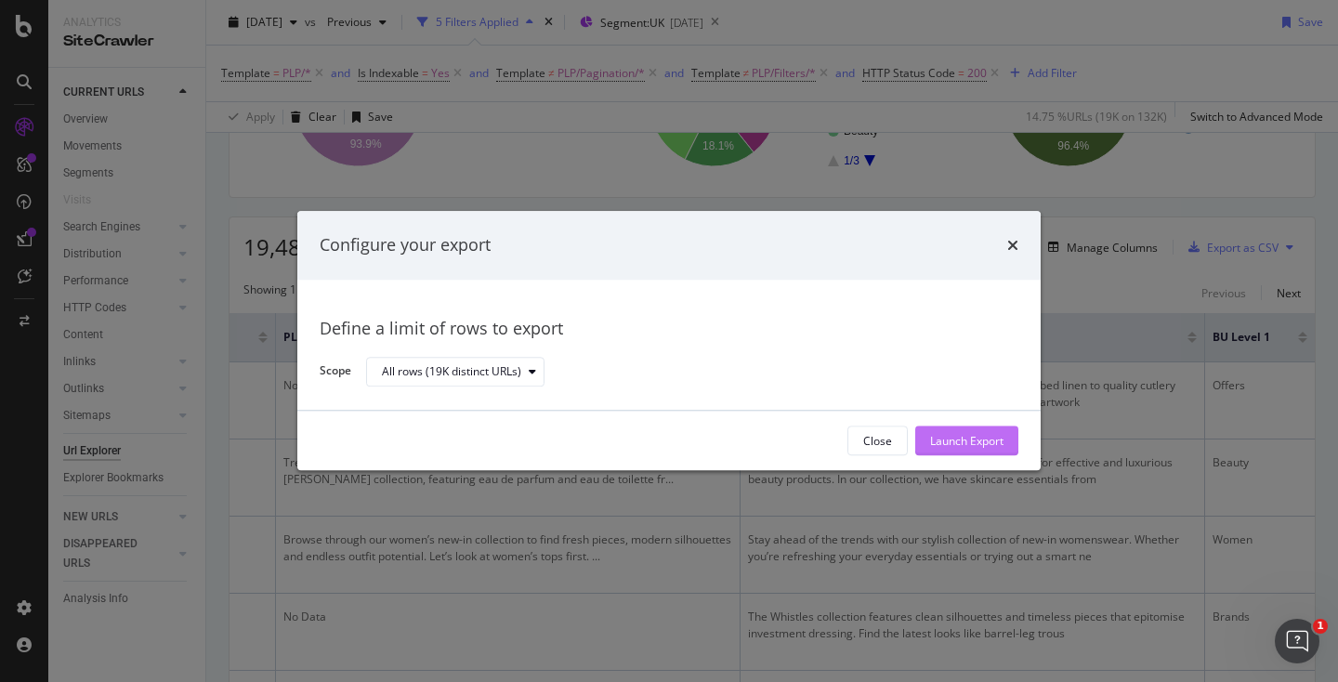
click at [940, 448] on div "Launch Export" at bounding box center [966, 441] width 73 height 16
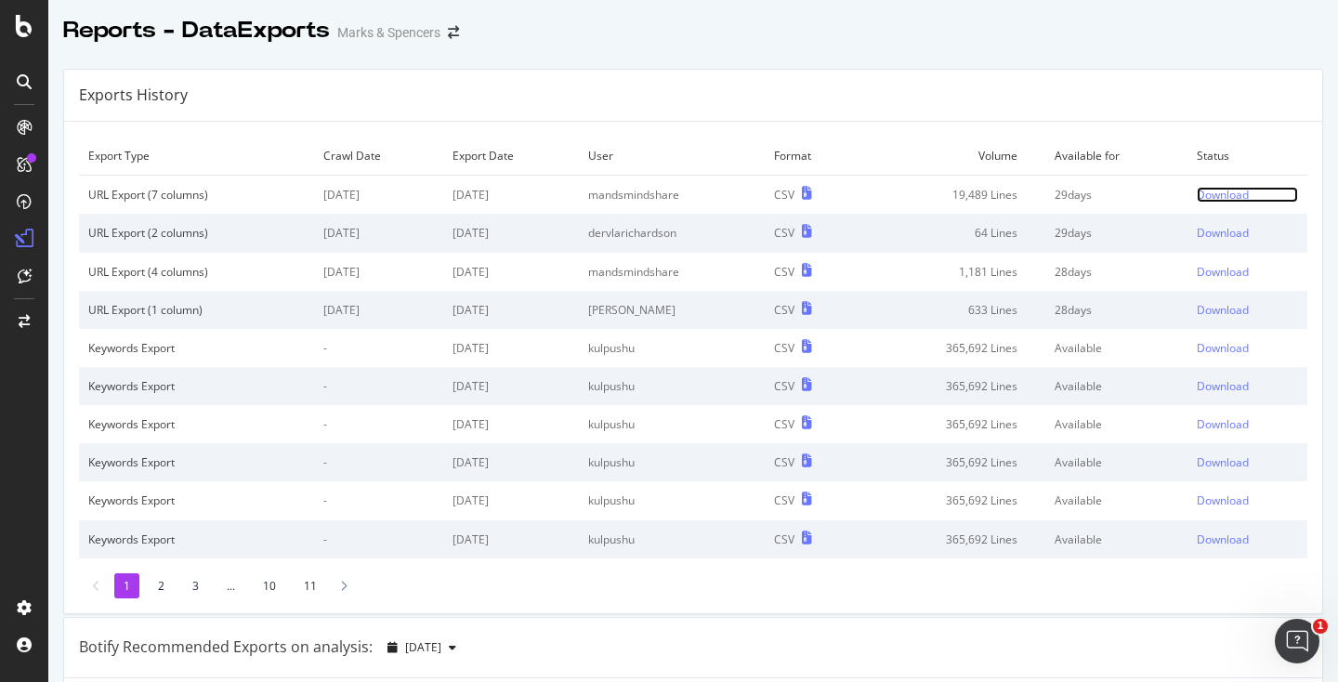
click at [1230, 200] on div "Download" at bounding box center [1223, 195] width 52 height 16
